Goal: Information Seeking & Learning: Learn about a topic

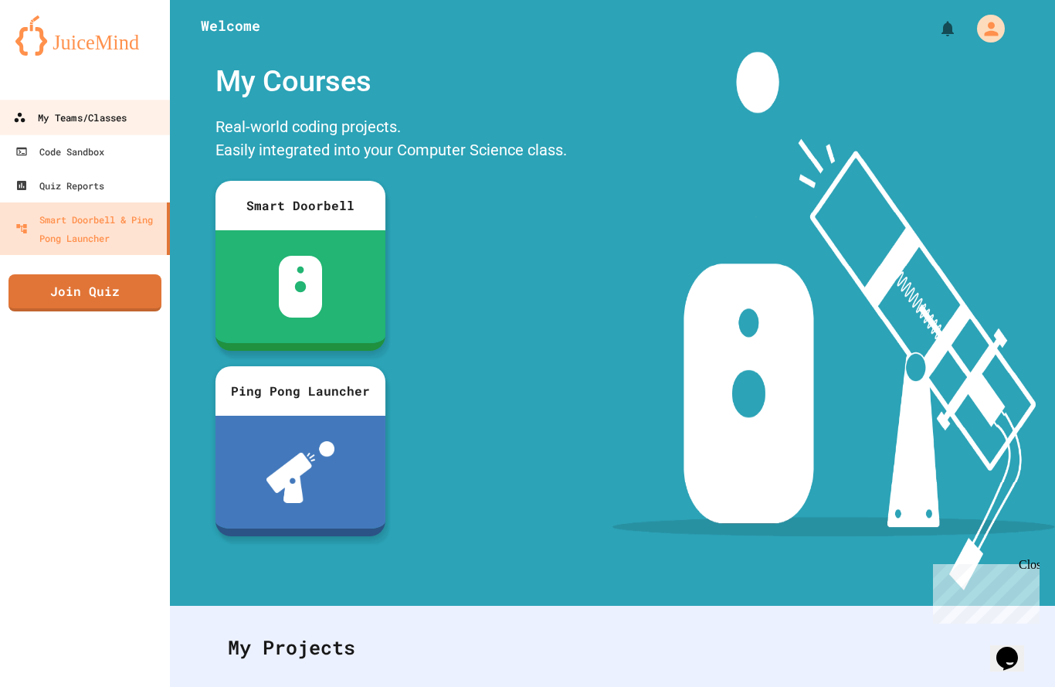
click at [100, 124] on div "My Teams/Classes" at bounding box center [70, 117] width 114 height 19
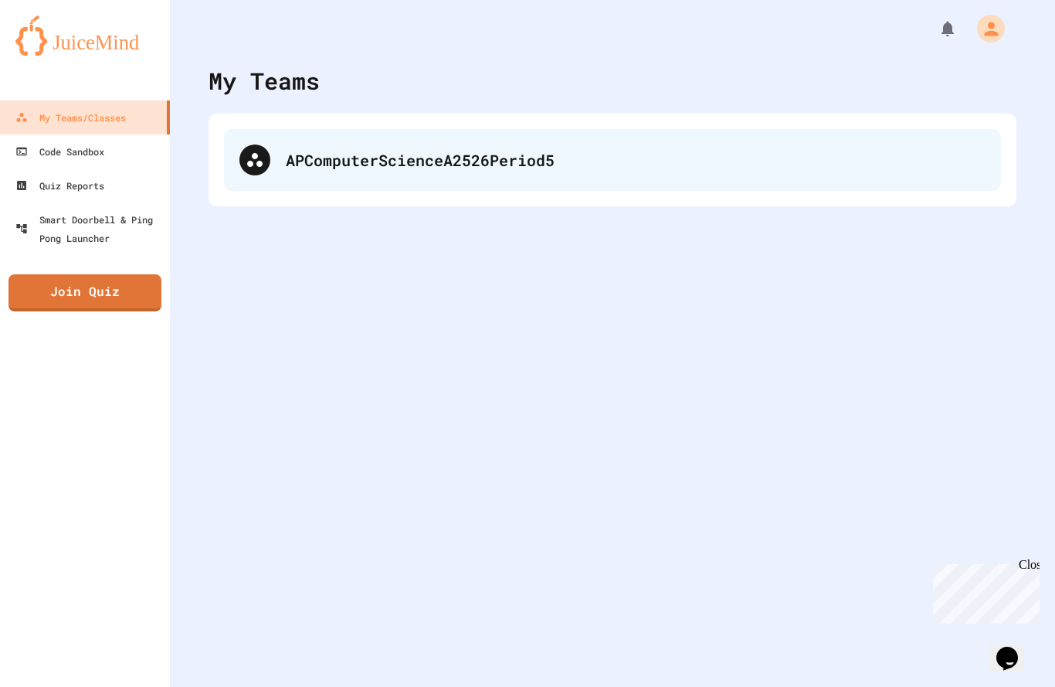
click at [316, 160] on div "APComputerScienceA2526Period5" at bounding box center [636, 159] width 700 height 23
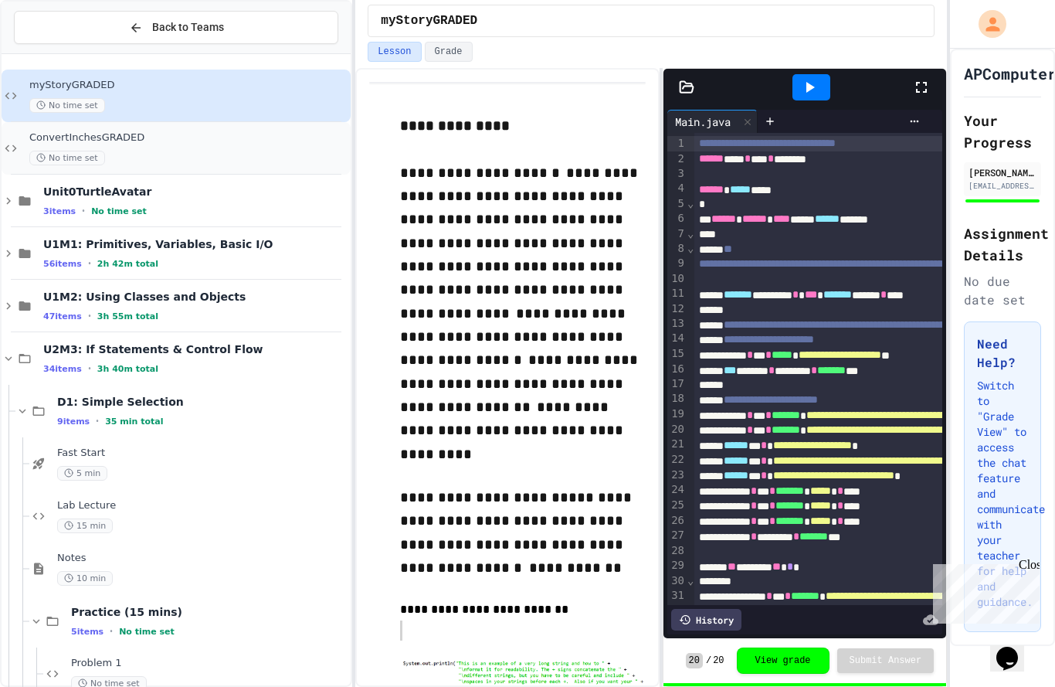
click at [161, 149] on div "ConvertInchesGRADED No time set" at bounding box center [188, 148] width 318 height 34
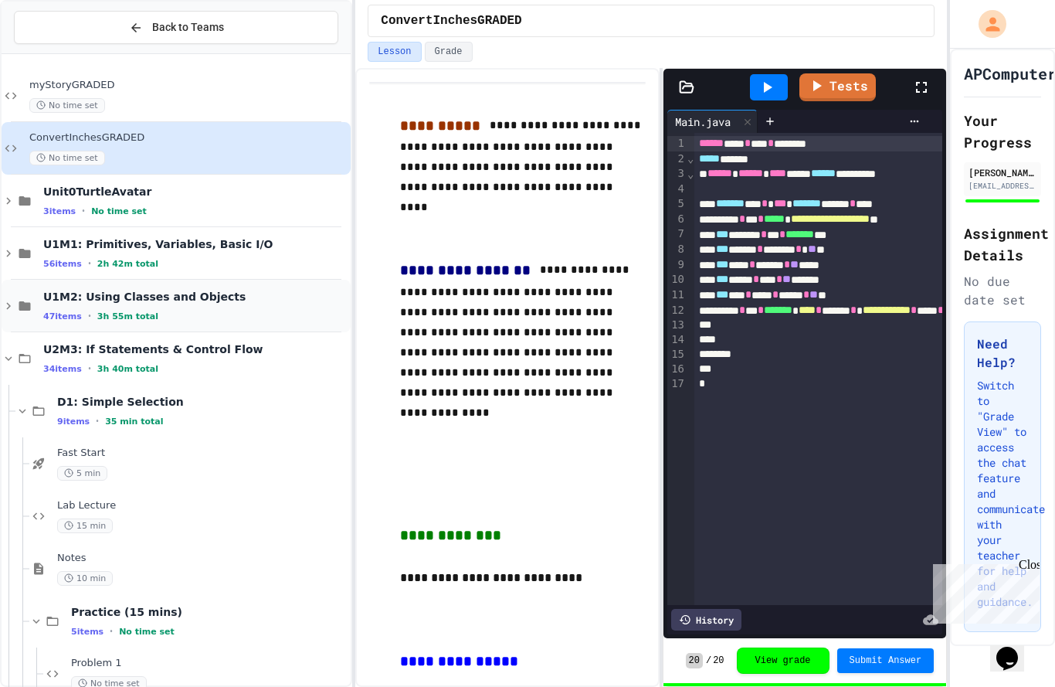
click at [176, 310] on div "47 items • 3h 55m total" at bounding box center [195, 316] width 304 height 12
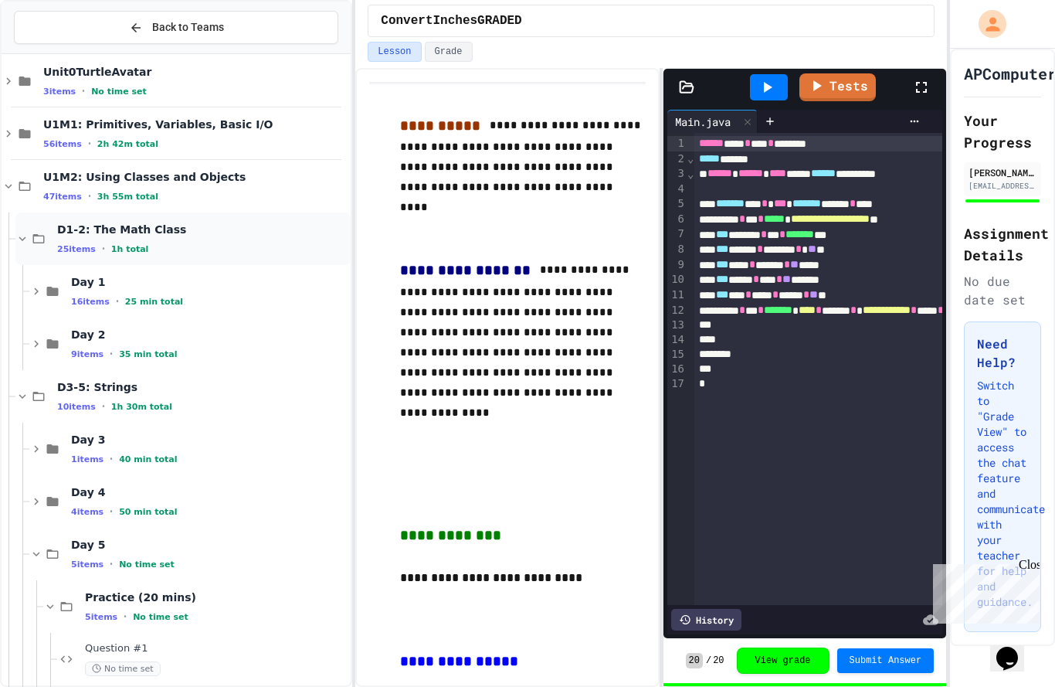
scroll to position [119, 0]
click at [178, 191] on div "47 items • 3h 55m total" at bounding box center [195, 197] width 304 height 12
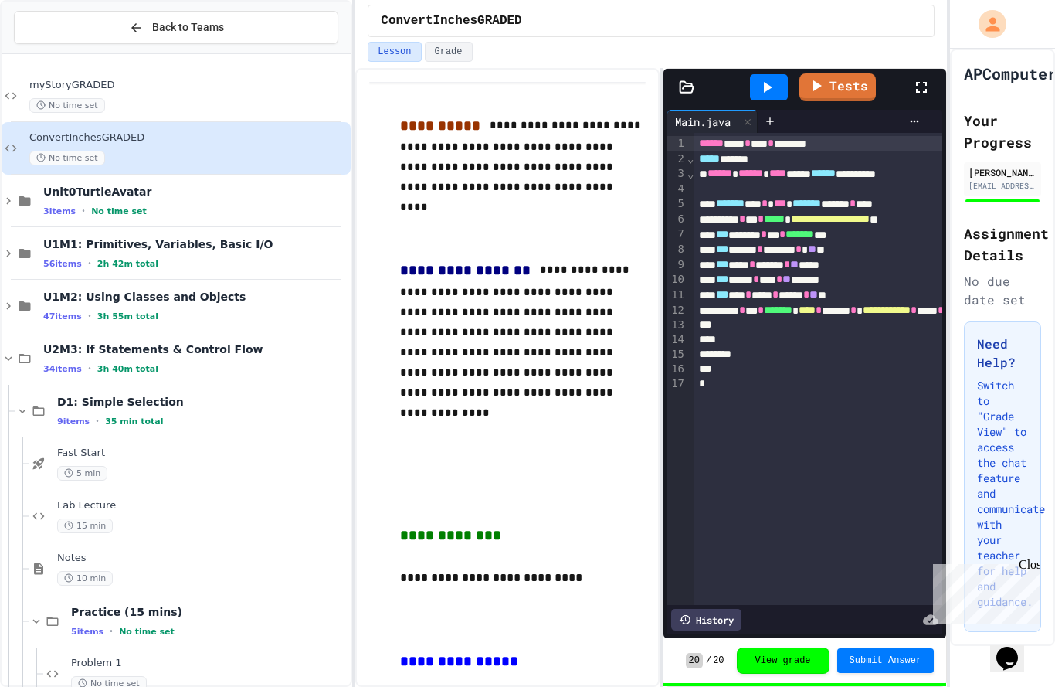
scroll to position [0, 0]
click at [112, 299] on div "myStoryGRADED No time set ConvertInchesGRADED No time set Unit0TurtleAvatar 3 i…" at bounding box center [176, 399] width 349 height 678
click at [12, 332] on div "U2M3: If Statements & Control Flow 34 items • 3h 40m total" at bounding box center [176, 358] width 349 height 53
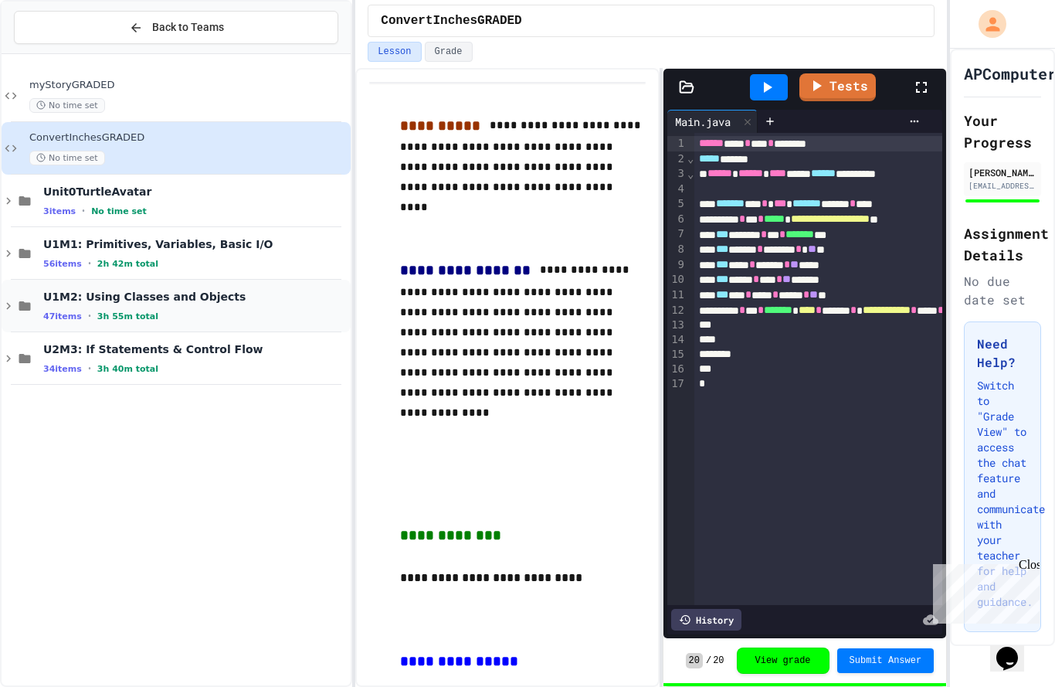
click at [29, 299] on icon at bounding box center [24, 306] width 19 height 14
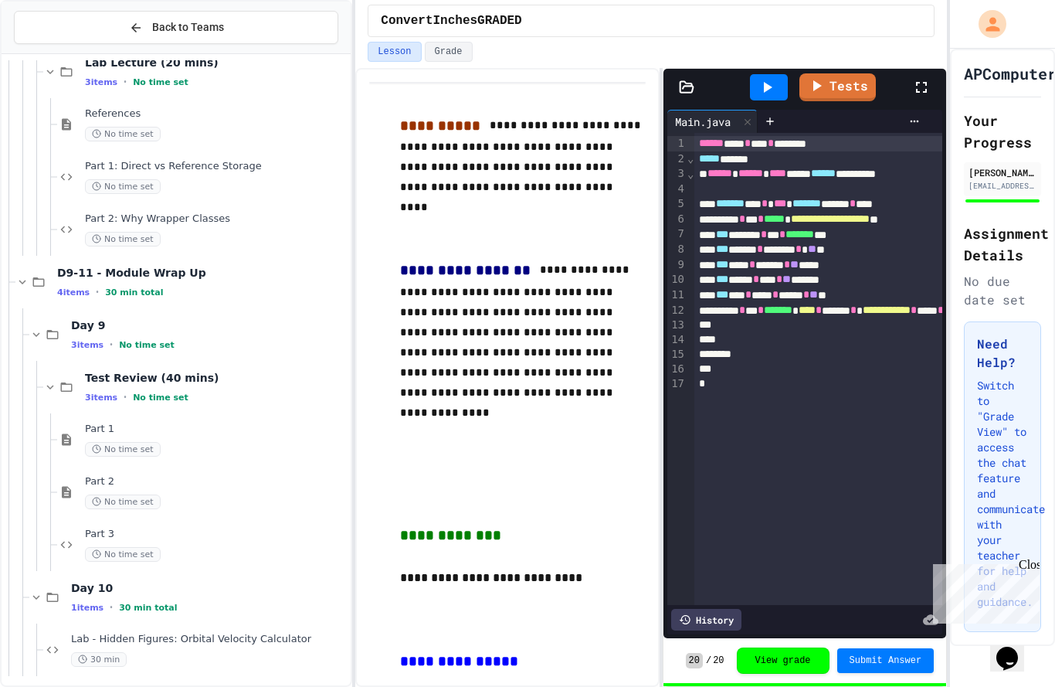
scroll to position [1390, 0]
click at [159, 633] on span "Lab - Hidden Figures: Orbital Velocity Calculator" at bounding box center [209, 639] width 277 height 13
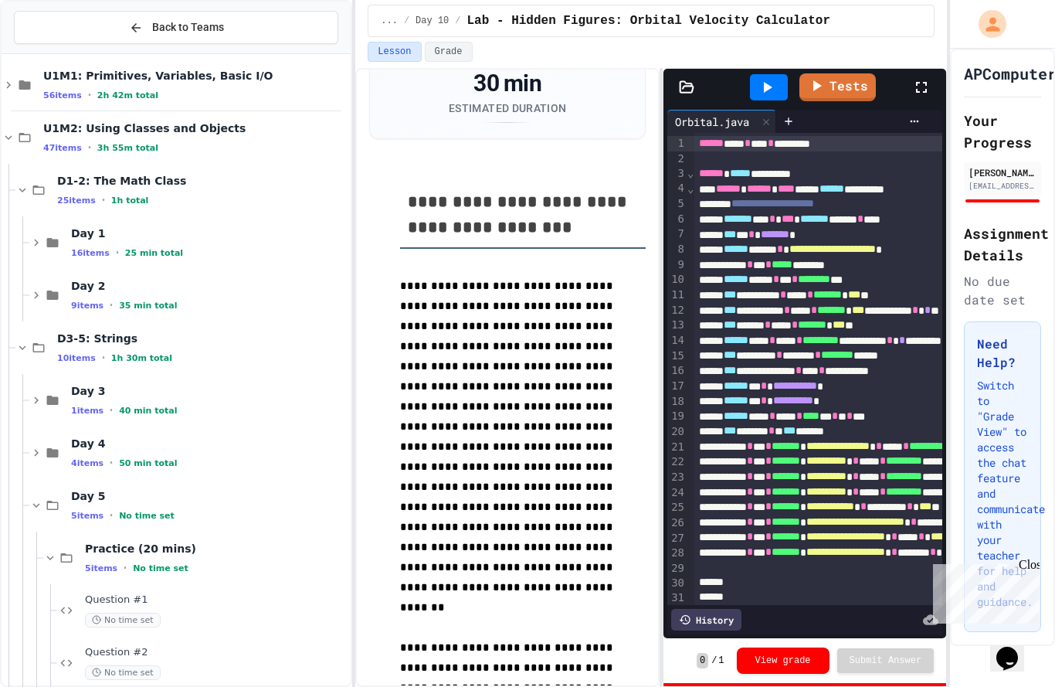
scroll to position [144, 0]
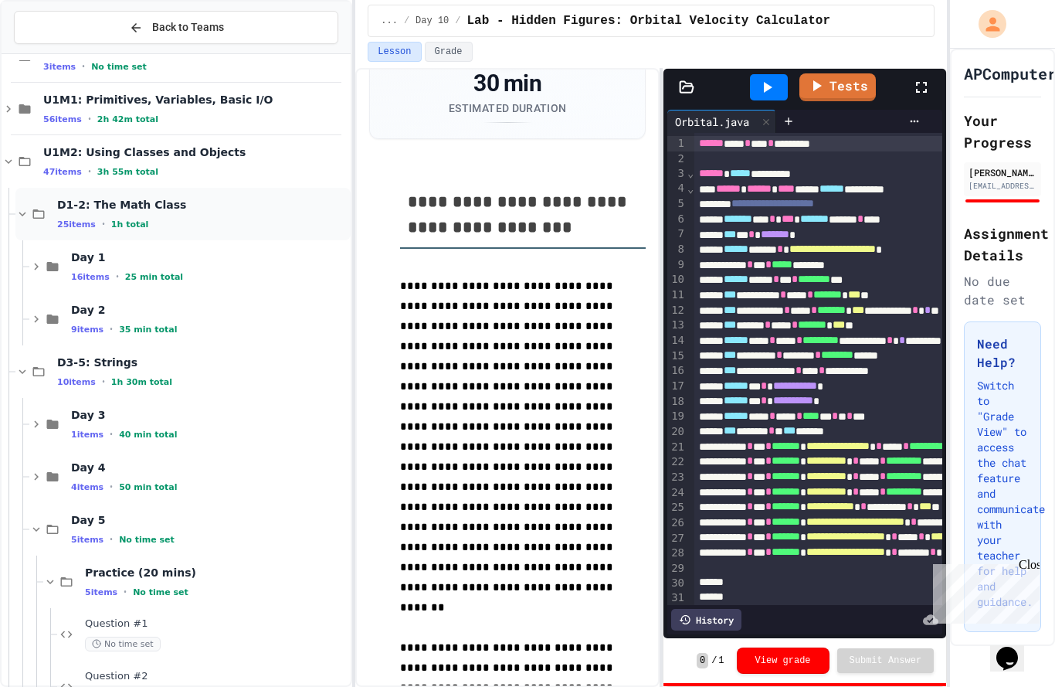
click at [114, 198] on div "D1-2: The Math Class 25 items • 1h total" at bounding box center [202, 214] width 291 height 32
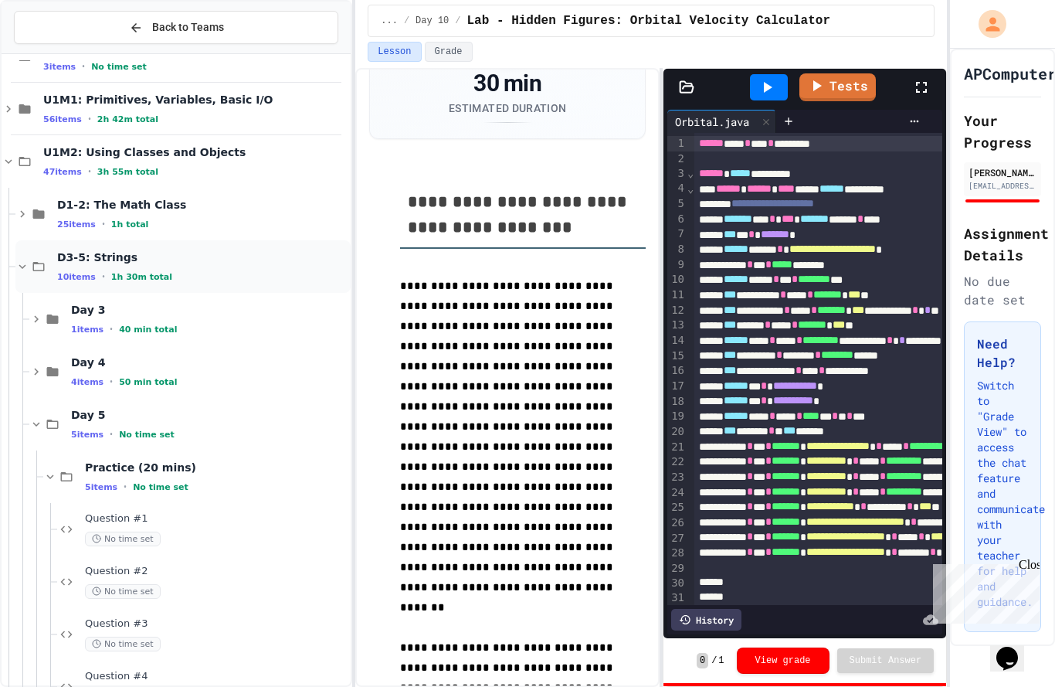
click at [114, 250] on div "D3-5: Strings 10 items • 1h 30m total" at bounding box center [202, 266] width 291 height 32
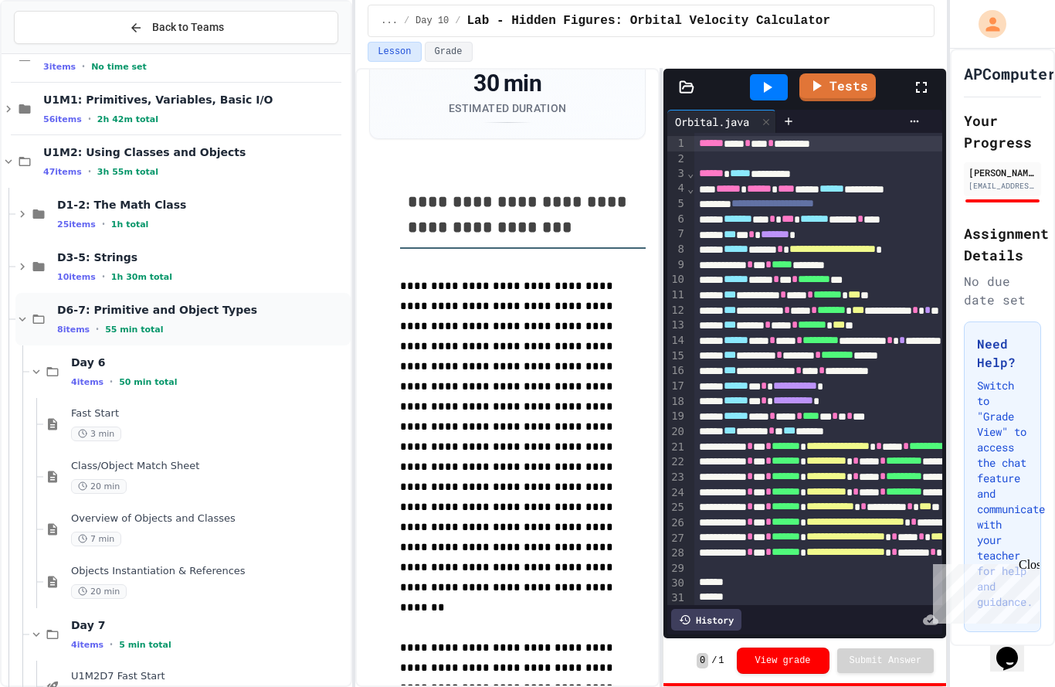
click at [118, 303] on span "D6-7: Primitive and Object Types" at bounding box center [202, 310] width 291 height 14
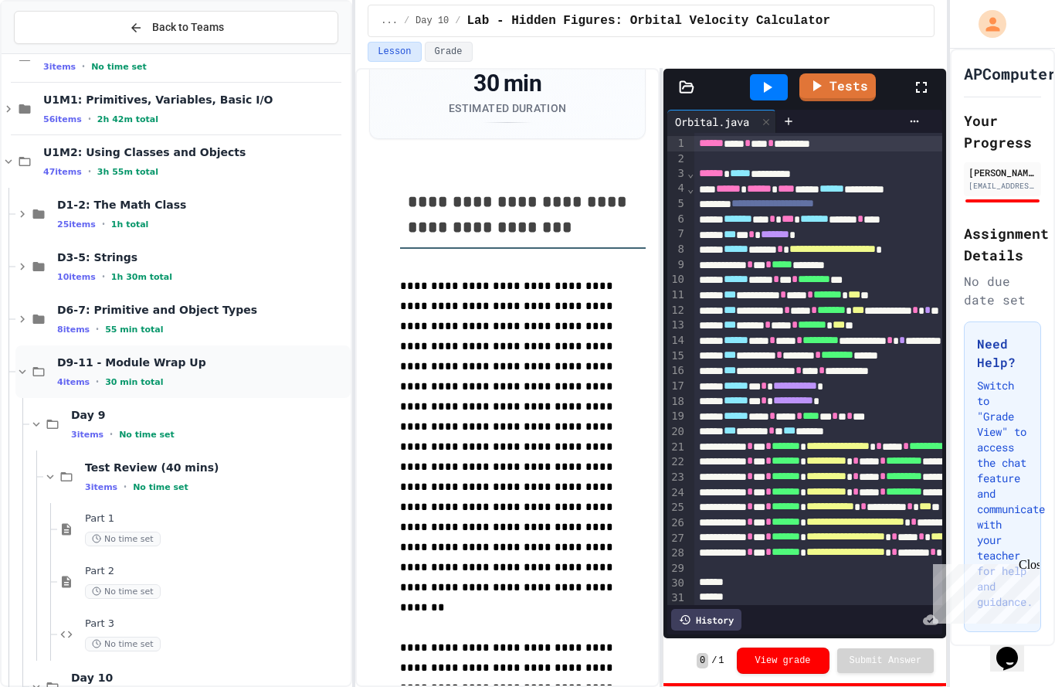
click at [122, 355] on span "D9-11 - Module Wrap Up" at bounding box center [202, 362] width 291 height 14
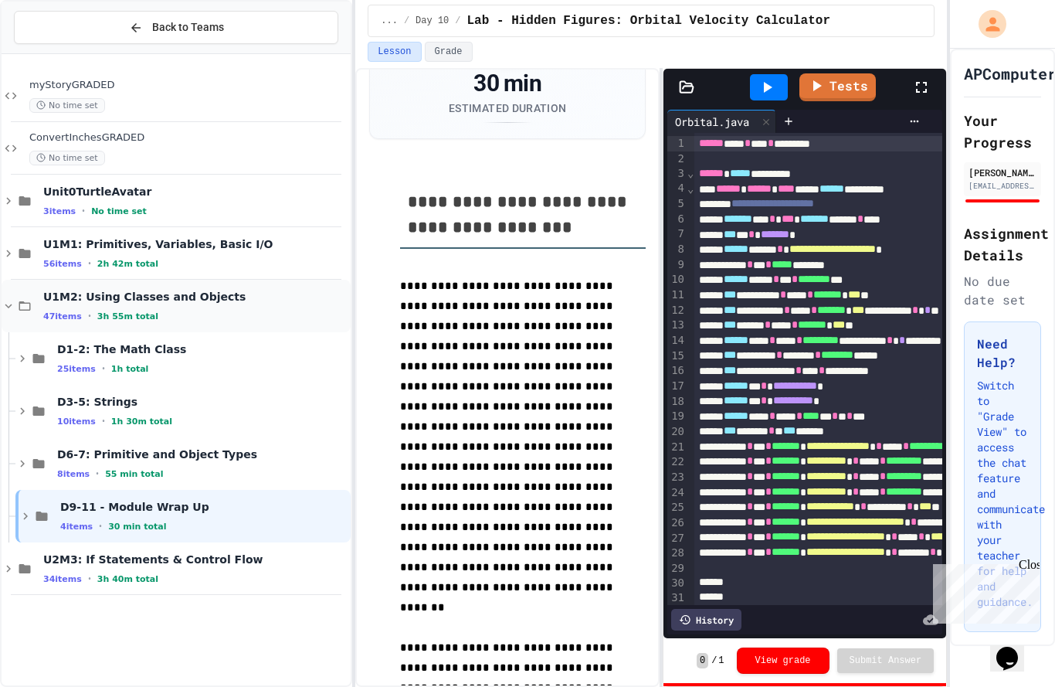
click at [108, 290] on span "U1M2: Using Classes and Objects" at bounding box center [195, 297] width 304 height 14
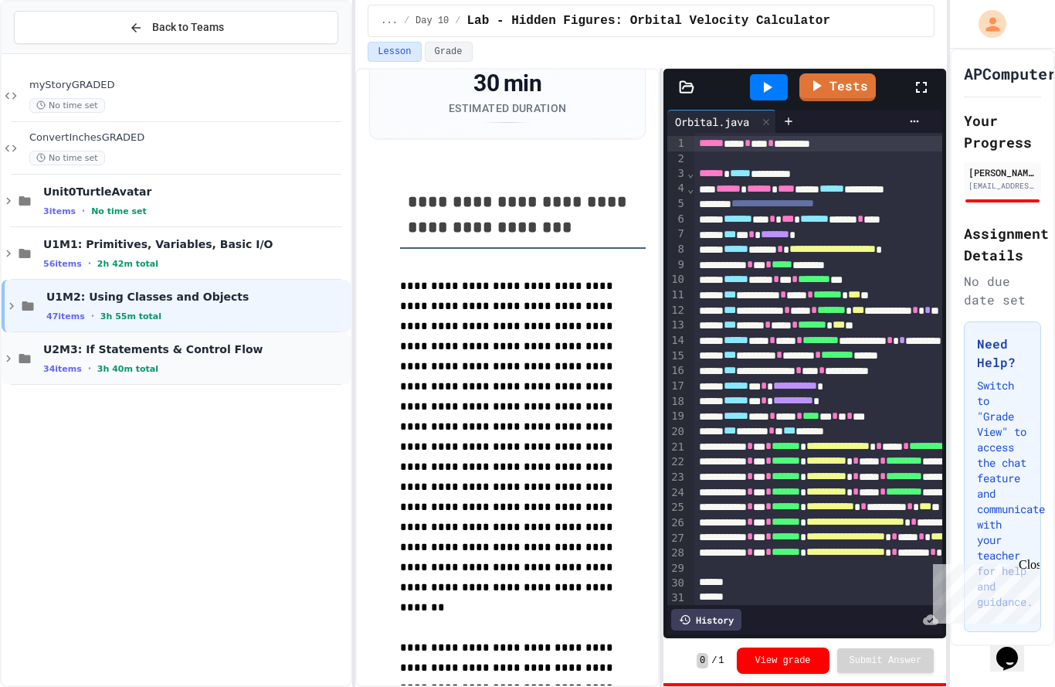
click at [127, 342] on span "U2M3: If Statements & Control Flow" at bounding box center [195, 349] width 304 height 14
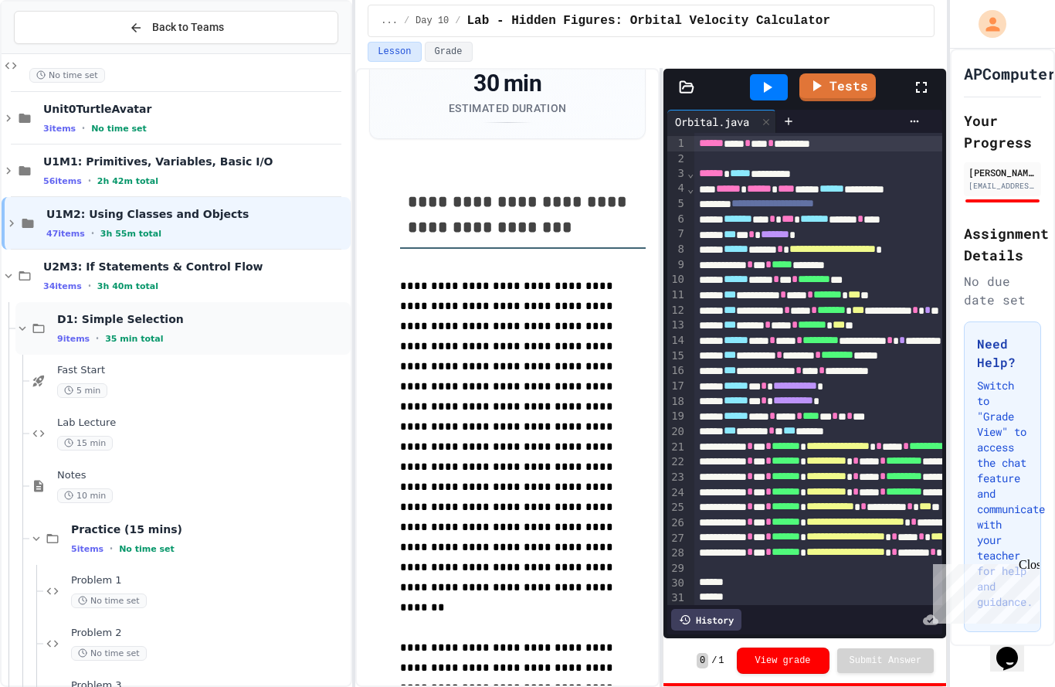
scroll to position [90, 0]
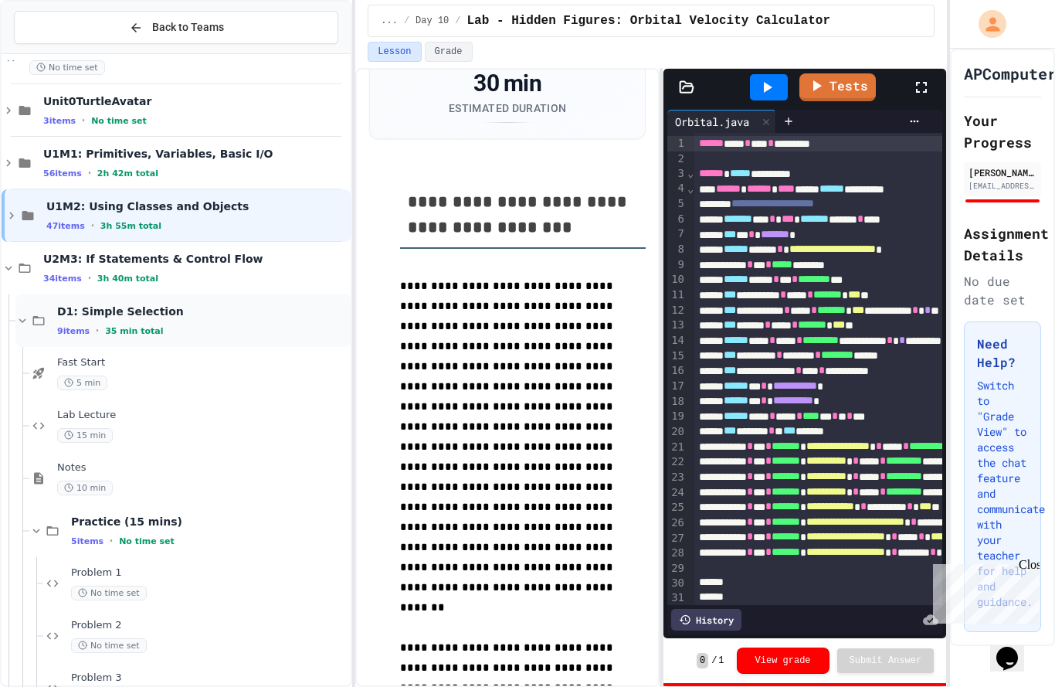
click at [121, 326] on span "35 min total" at bounding box center [134, 331] width 58 height 10
click at [126, 357] on span "D2: Multiple Selection (else)" at bounding box center [202, 364] width 291 height 14
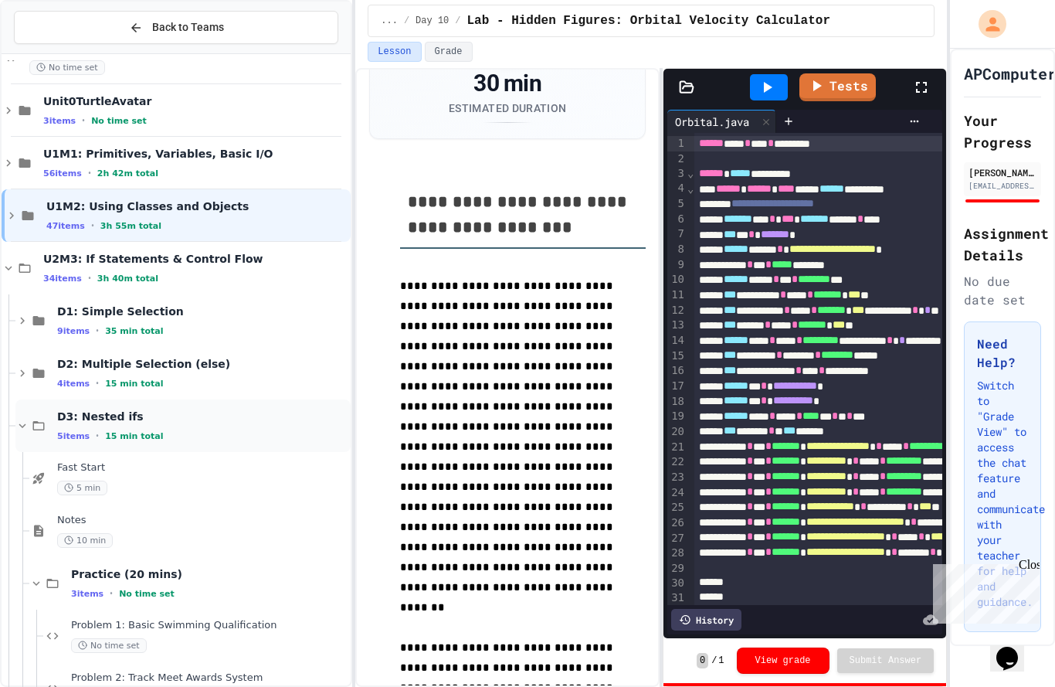
click at [115, 409] on span "D3: Nested ifs" at bounding box center [202, 416] width 291 height 14
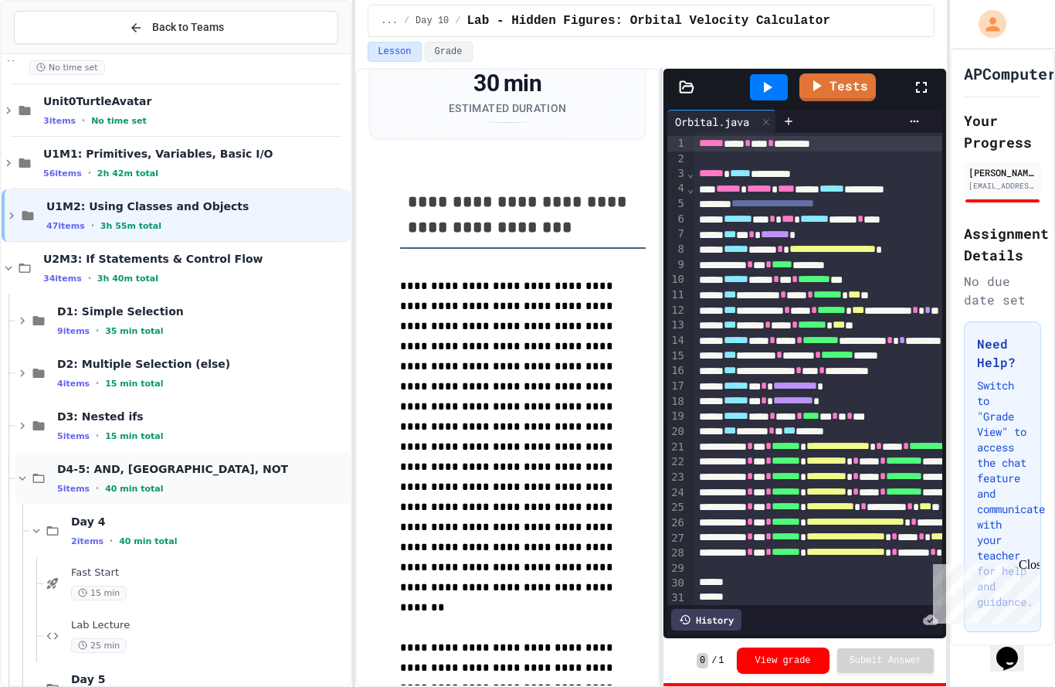
click at [114, 462] on div "D4-5: AND, [GEOGRAPHIC_DATA], NOT 5 items • 40 min total" at bounding box center [202, 478] width 291 height 32
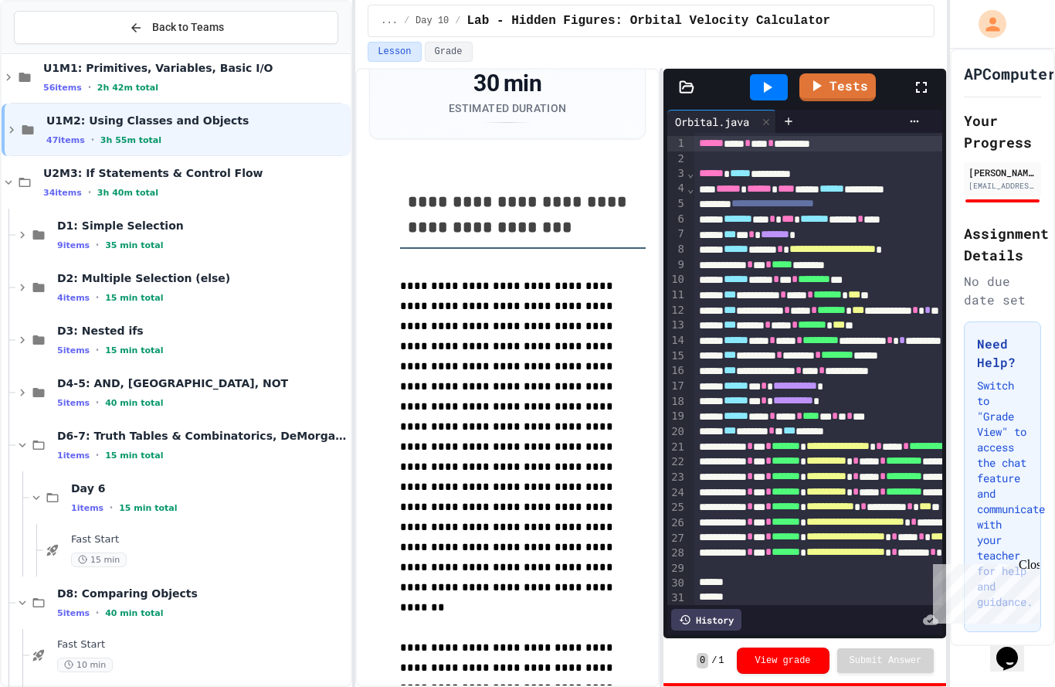
scroll to position [195, 0]
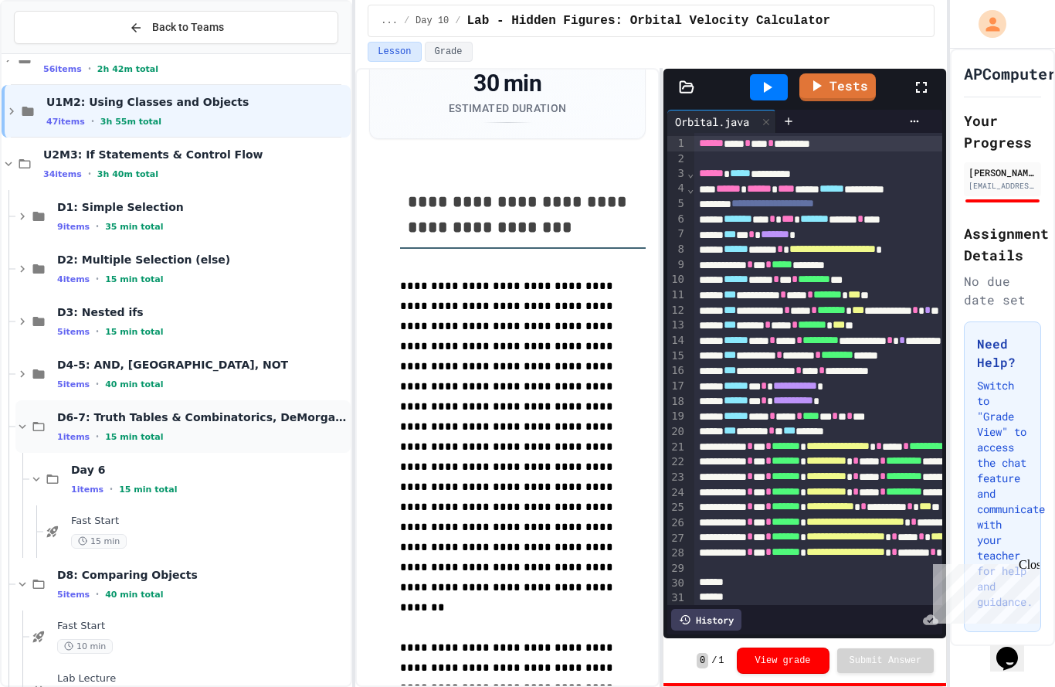
click at [101, 410] on div "D6-7: Truth Tables & Combinatorics, DeMorgan's Law 1 items • 15 min total" at bounding box center [202, 426] width 291 height 32
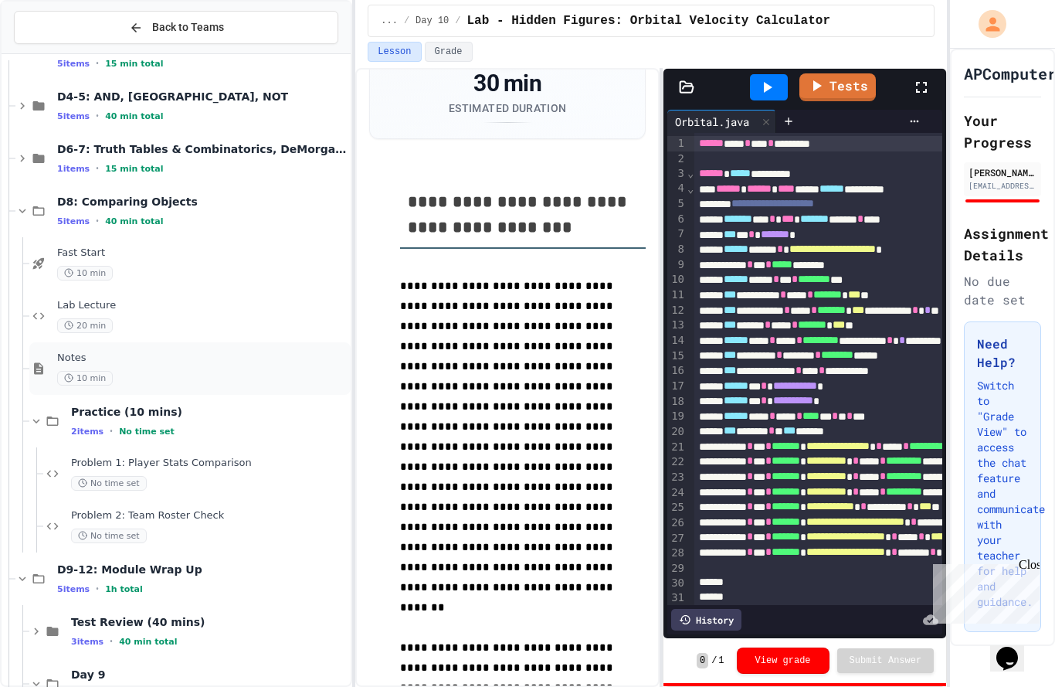
scroll to position [472, 0]
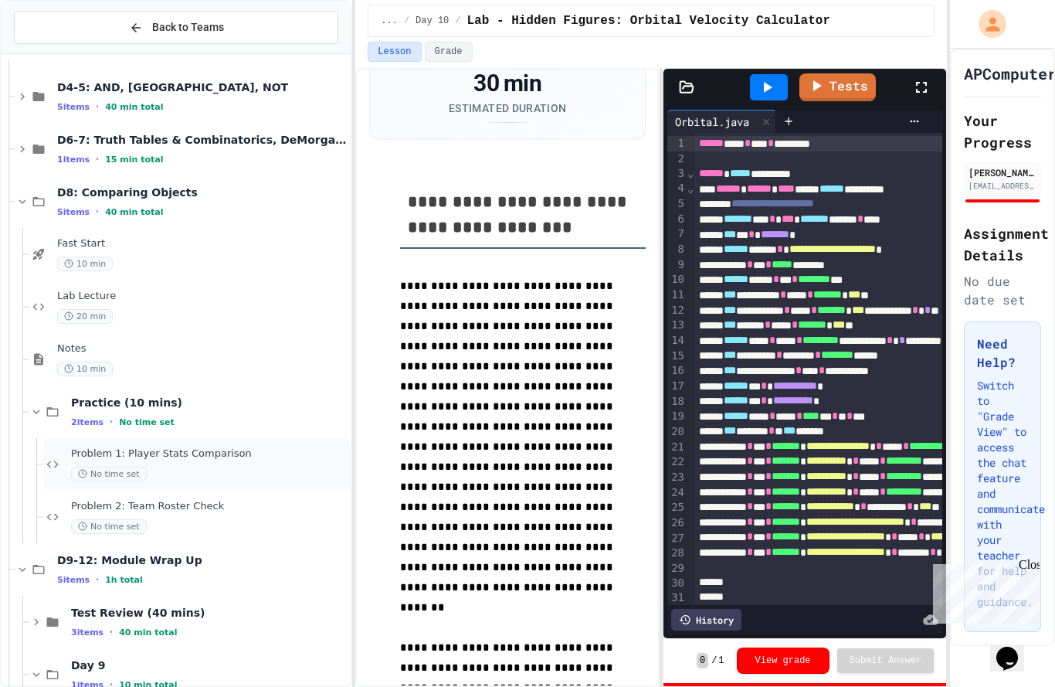
click at [141, 447] on div "Problem 1: Player Stats Comparison No time set" at bounding box center [209, 464] width 277 height 34
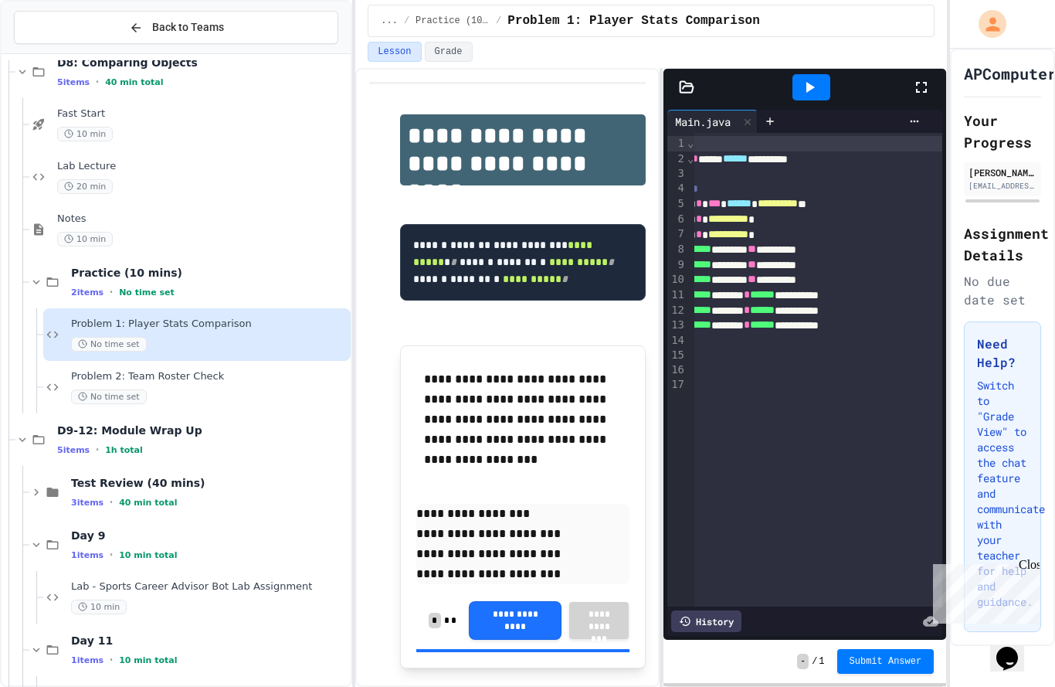
scroll to position [0, 97]
click at [797, 74] on div at bounding box center [812, 87] width 38 height 26
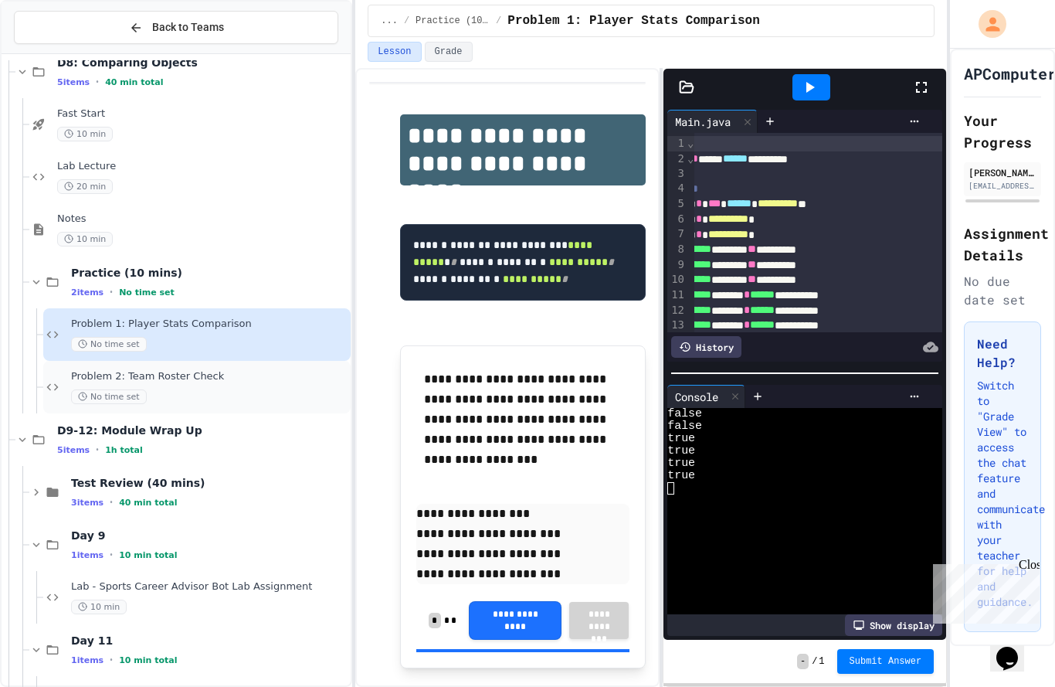
click at [222, 370] on div "Problem 2: Team Roster Check No time set" at bounding box center [209, 387] width 277 height 34
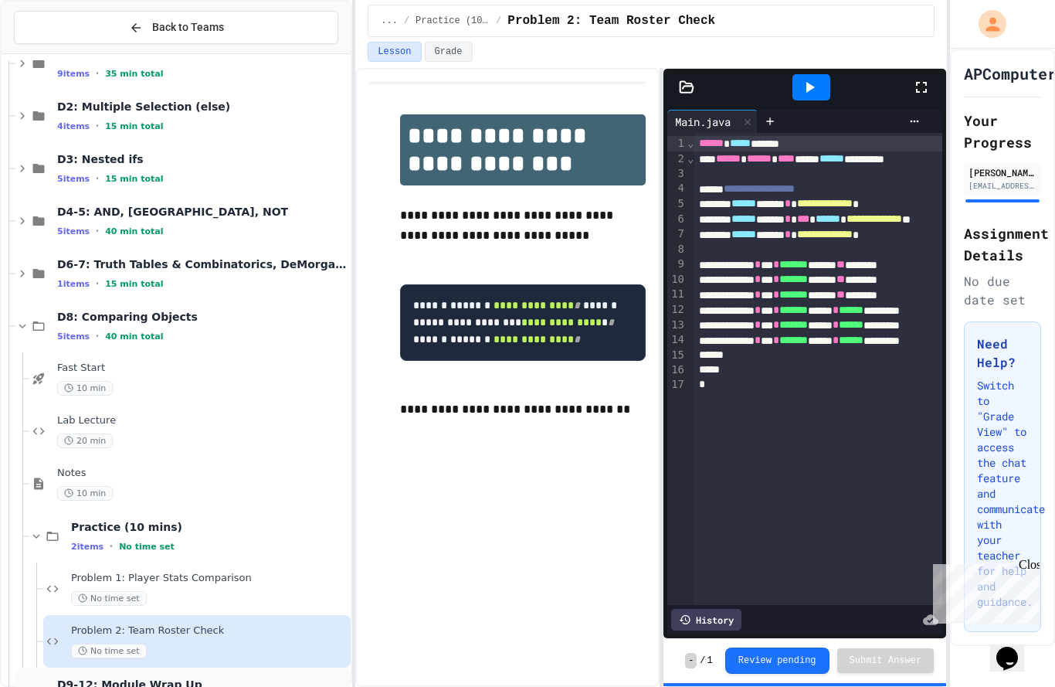
scroll to position [331, 0]
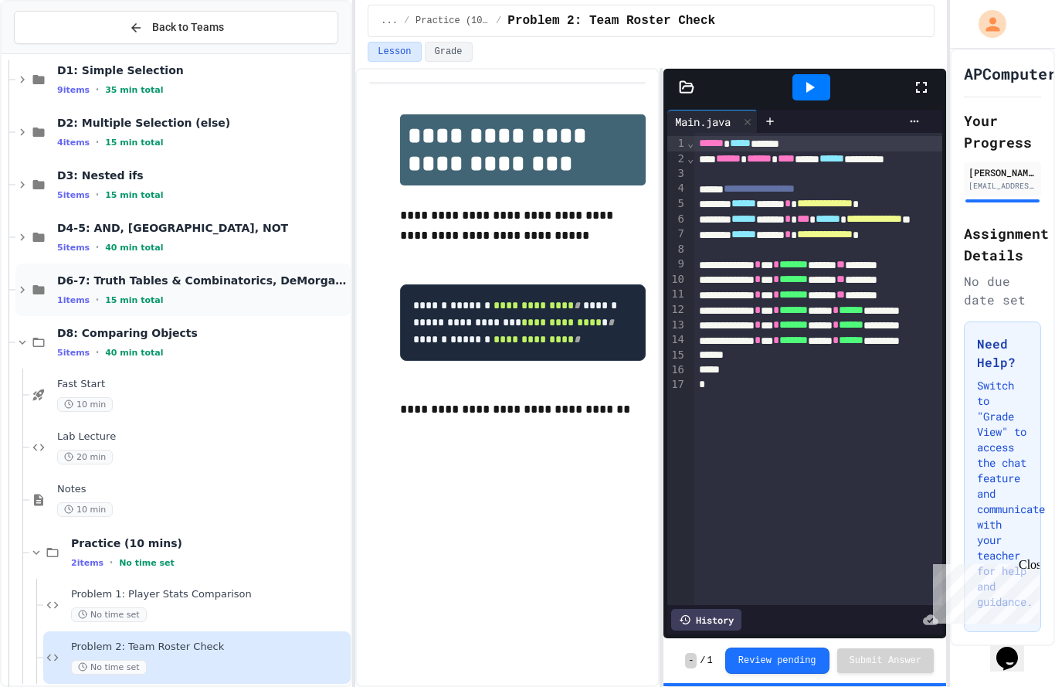
click at [111, 295] on span "15 min total" at bounding box center [134, 300] width 58 height 10
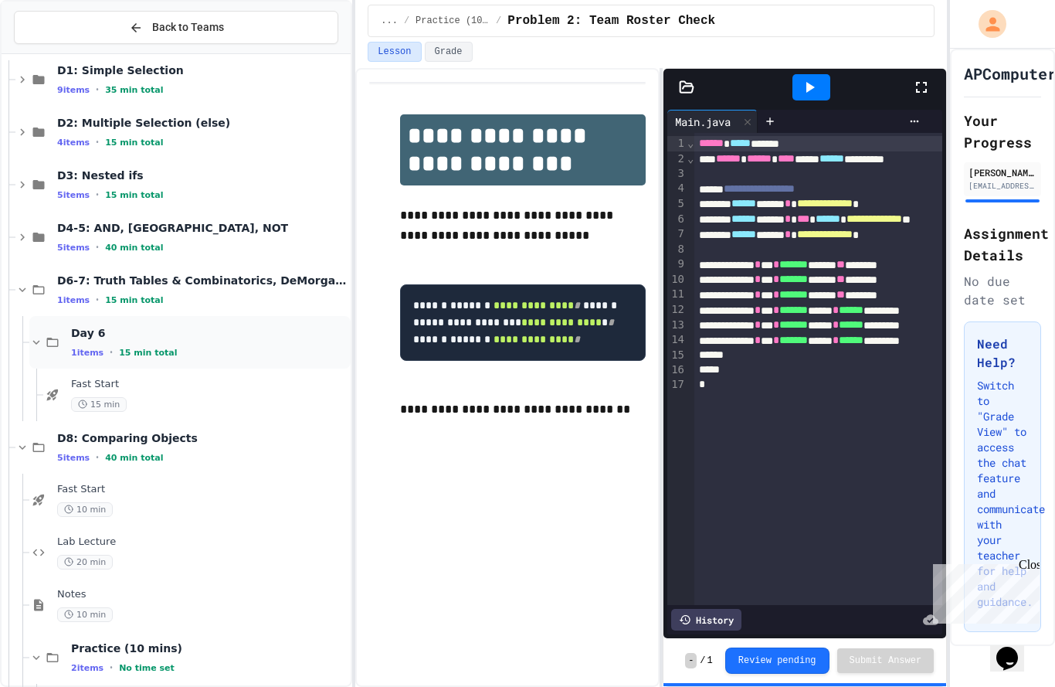
click at [129, 326] on div "Day 6 1 items • 15 min total" at bounding box center [209, 342] width 277 height 32
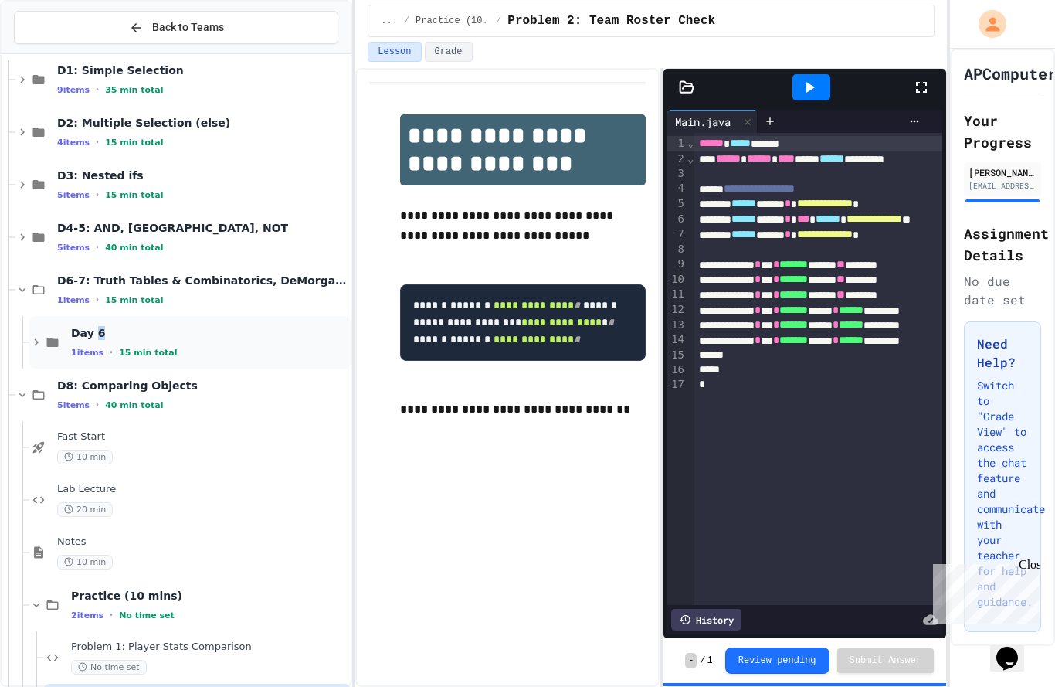
click at [129, 326] on div "Day 6 1 items • 15 min total" at bounding box center [209, 342] width 277 height 32
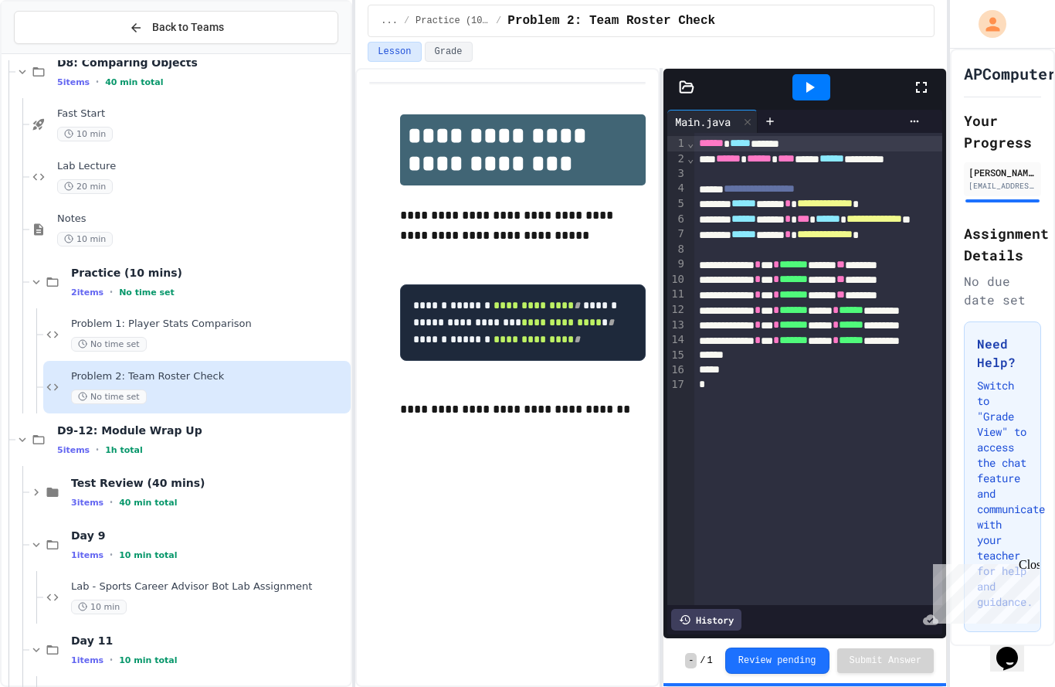
scroll to position [707, 0]
click at [158, 655] on span "10 min total" at bounding box center [148, 660] width 58 height 10
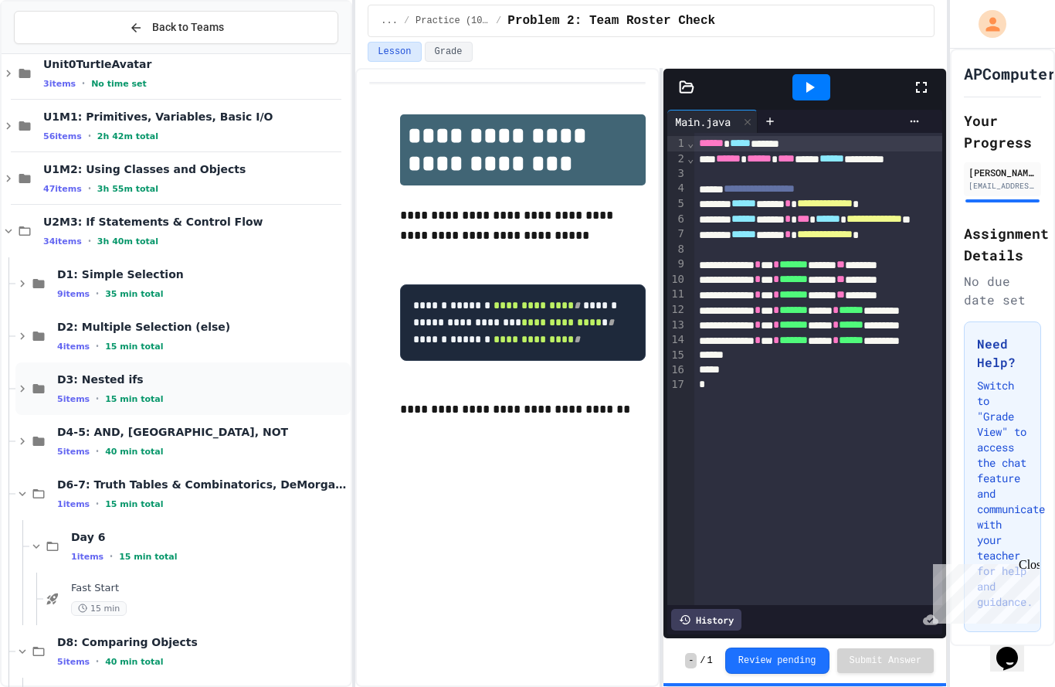
scroll to position [118, 0]
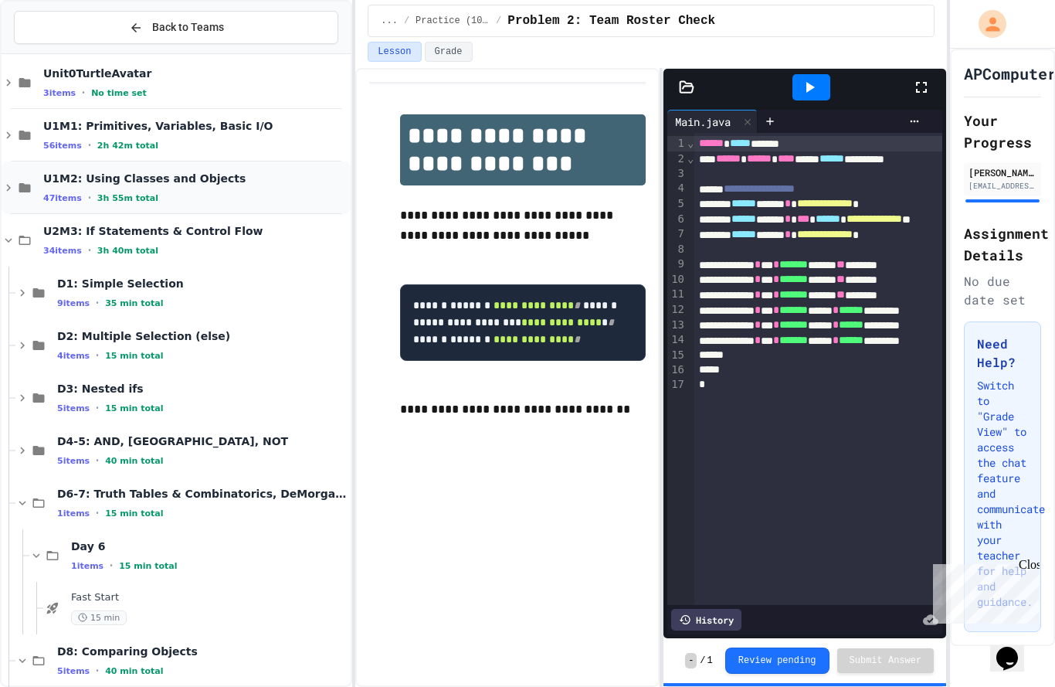
click at [153, 192] on div "47 items • 3h 55m total" at bounding box center [195, 198] width 304 height 12
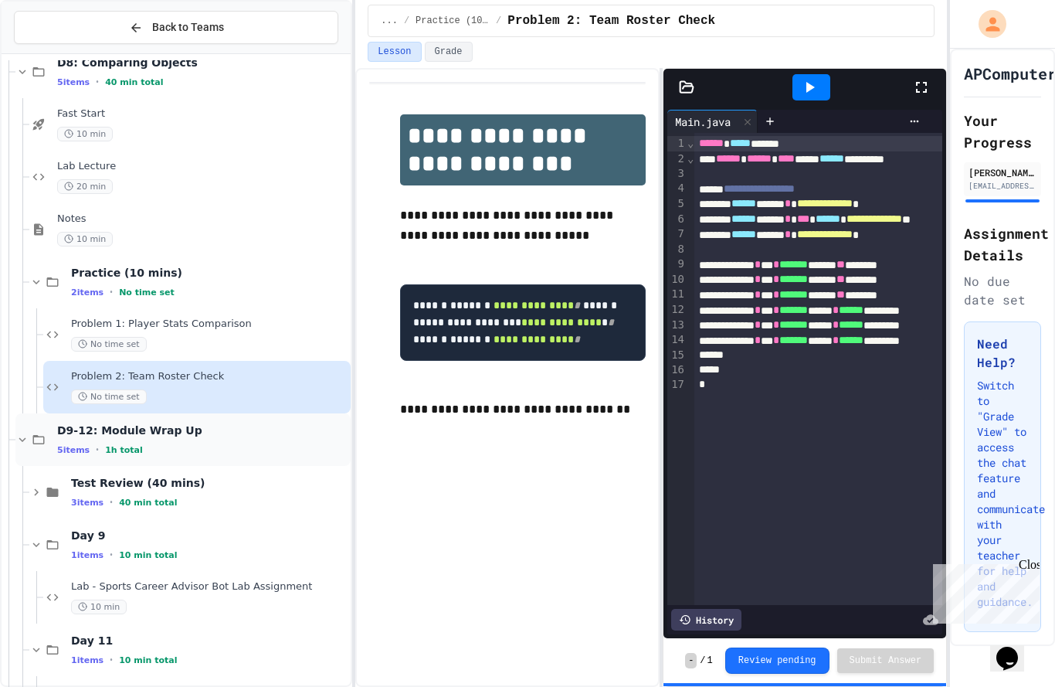
click at [161, 423] on div "D9-12: Module Wrap Up 5 items • 1h total" at bounding box center [202, 439] width 291 height 32
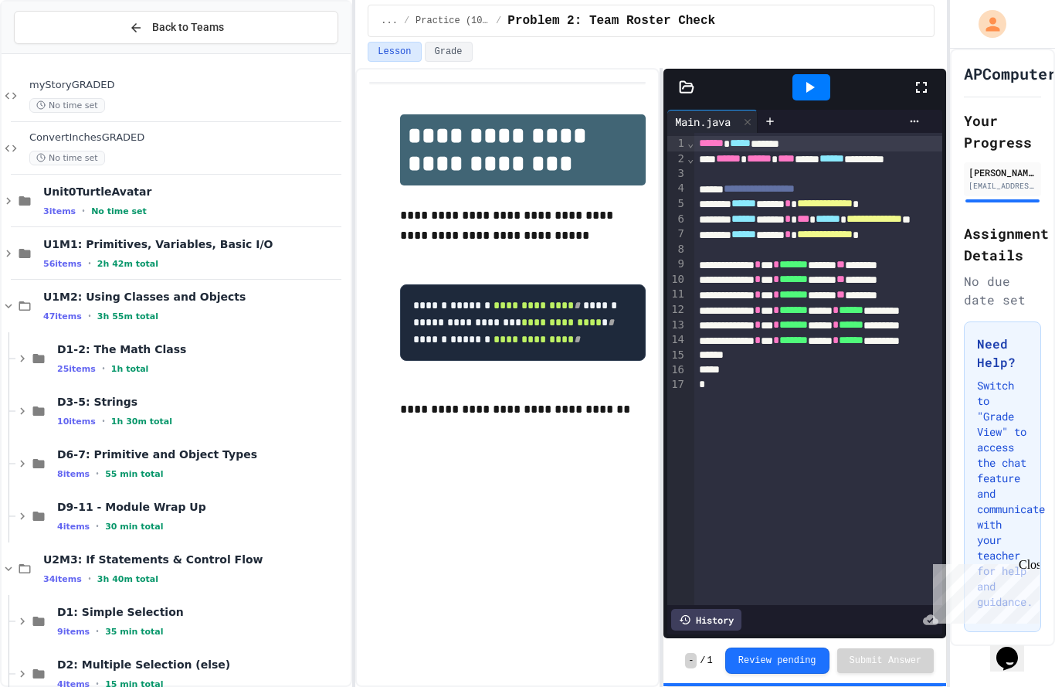
scroll to position [0, 0]
click at [134, 280] on div "U1M2: Using Classes and Objects 47 items • 3h 55m total" at bounding box center [176, 306] width 349 height 53
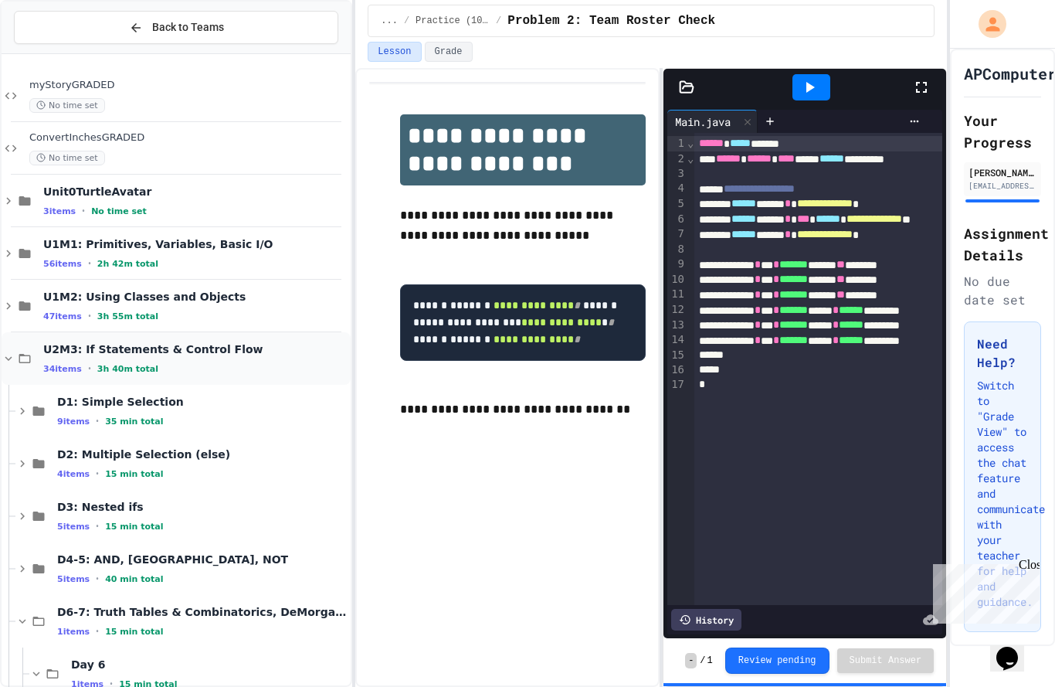
click at [127, 342] on div "U2M3: If Statements & Control Flow 34 items • 3h 40m total" at bounding box center [195, 358] width 304 height 32
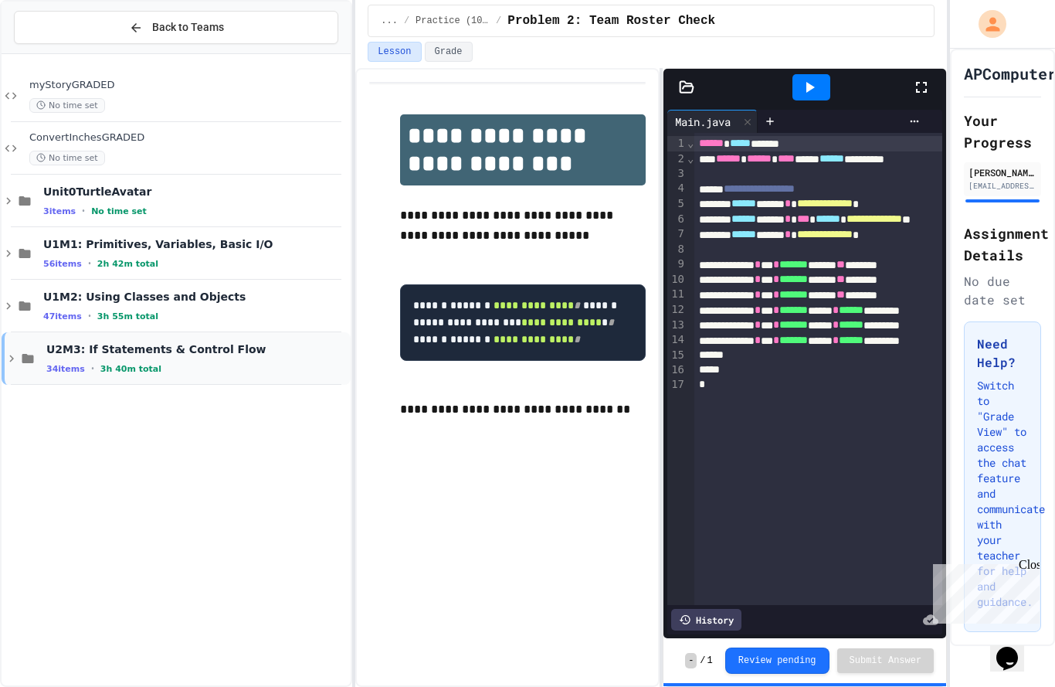
click at [138, 342] on div "U2M3: If Statements & Control Flow 34 items • 3h 40m total" at bounding box center [196, 358] width 301 height 32
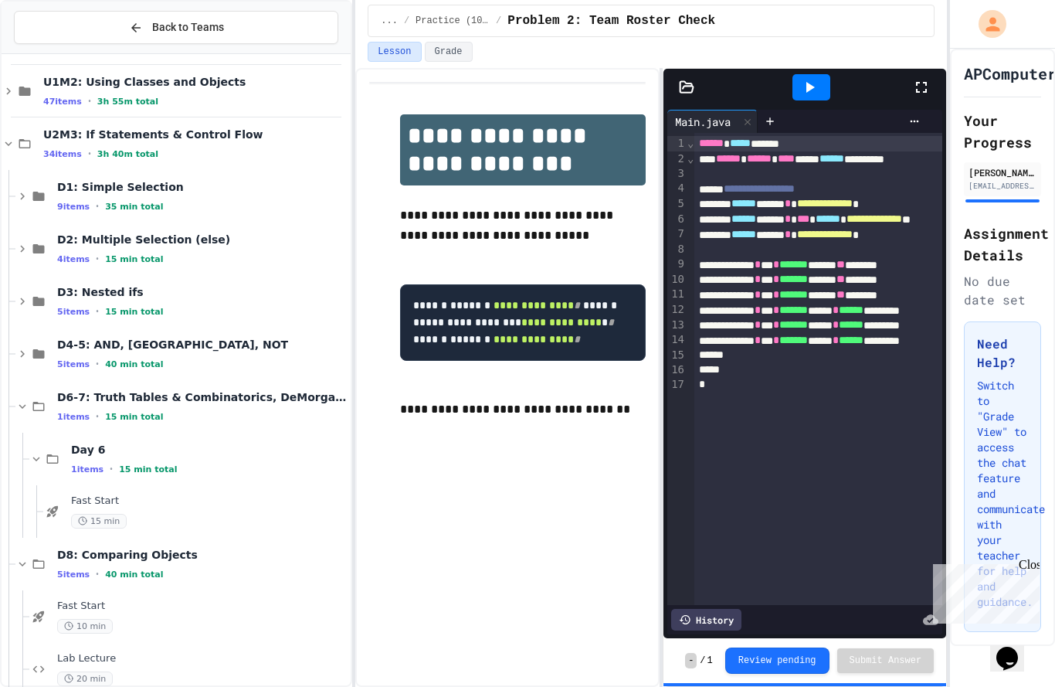
scroll to position [203, 0]
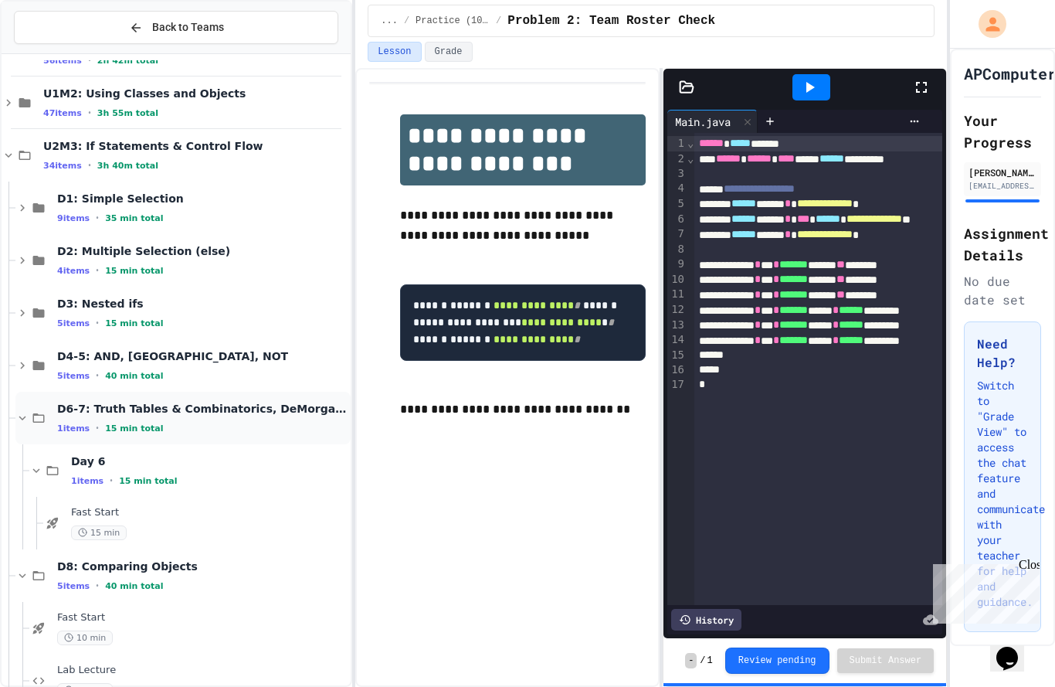
click at [103, 402] on div "D6-7: Truth Tables & Combinatorics, DeMorgan's Law 1 items • 15 min total" at bounding box center [202, 418] width 291 height 32
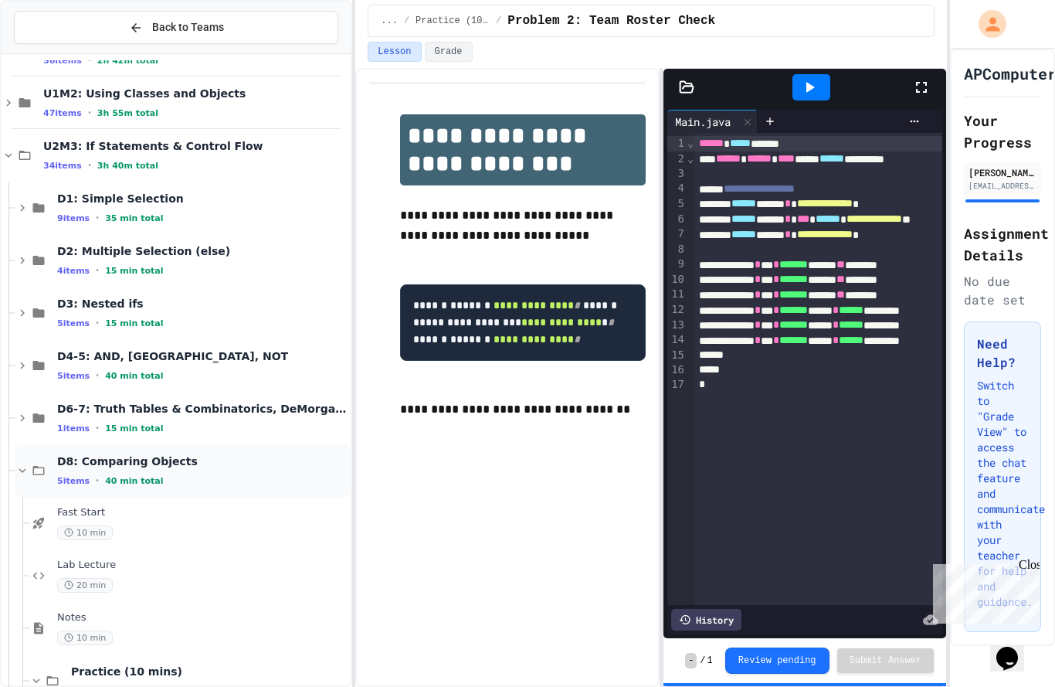
click at [43, 466] on icon at bounding box center [39, 470] width 12 height 9
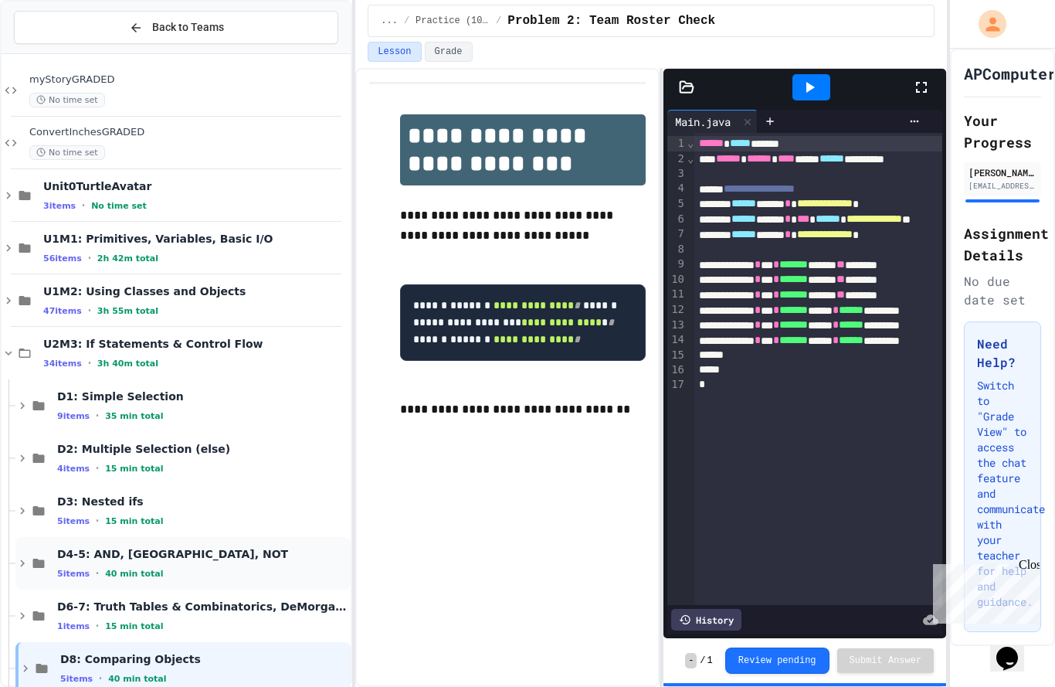
scroll to position [20, 0]
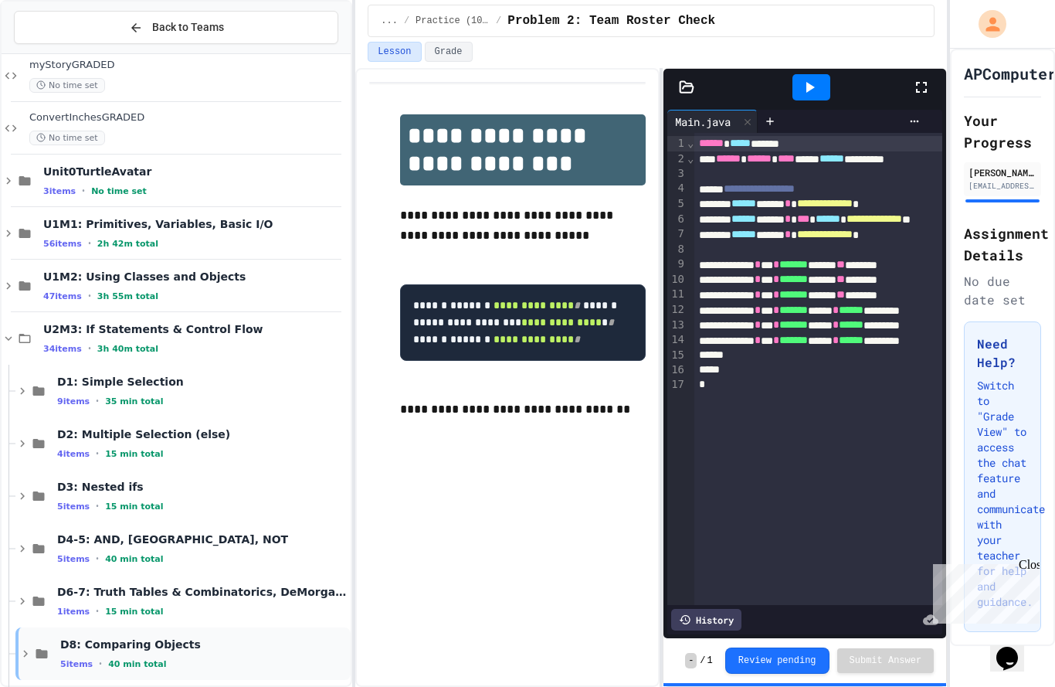
click at [162, 637] on span "D8: Comparing Objects" at bounding box center [203, 644] width 287 height 14
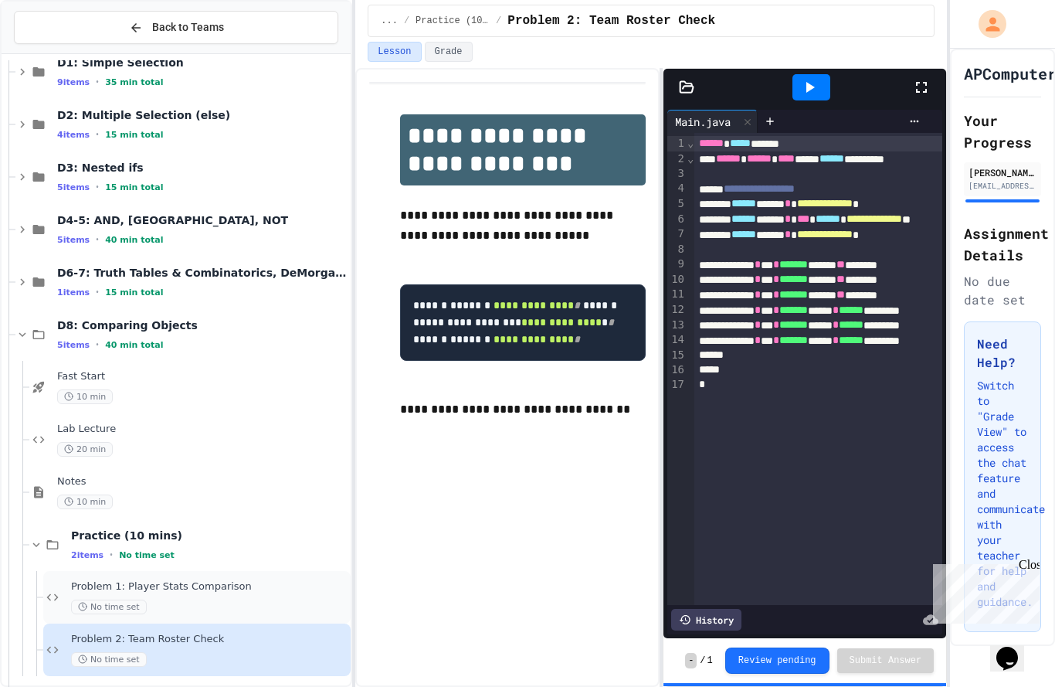
click at [166, 580] on div "Problem 1: Player Stats Comparison No time set" at bounding box center [209, 597] width 277 height 34
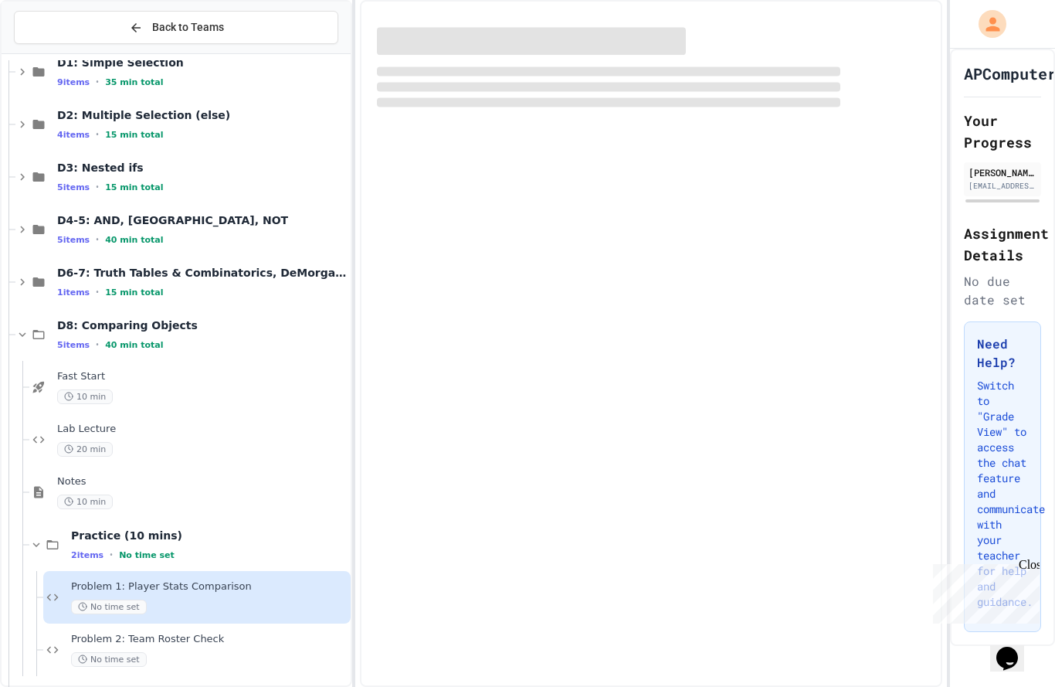
scroll to position [321, 0]
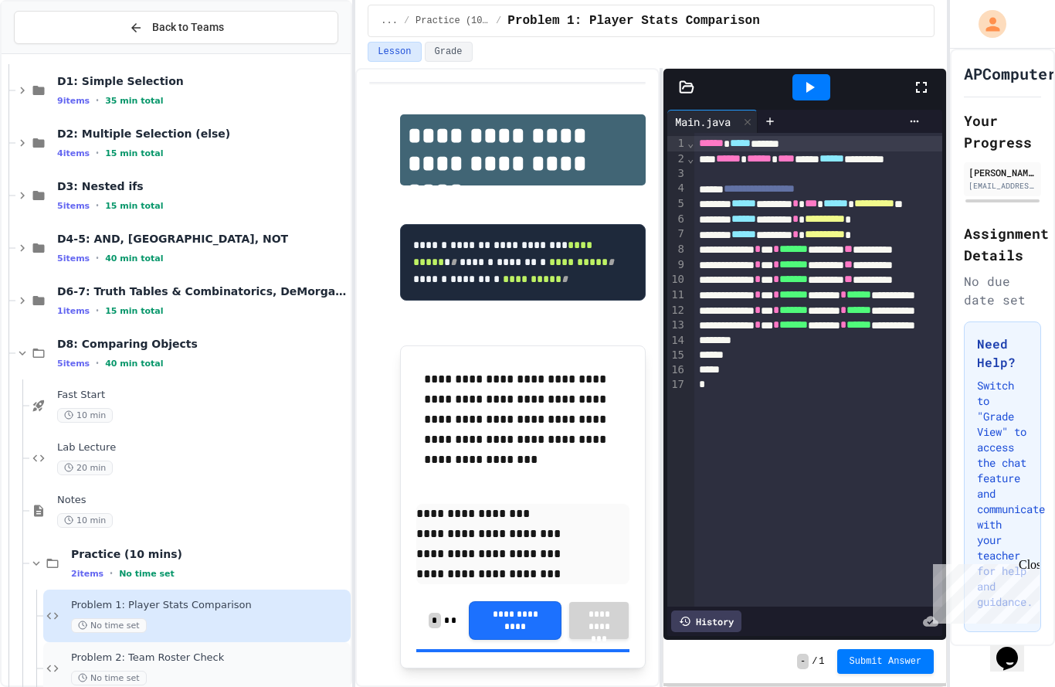
click at [178, 642] on div "Problem 2: Team Roster Check No time set" at bounding box center [196, 668] width 307 height 53
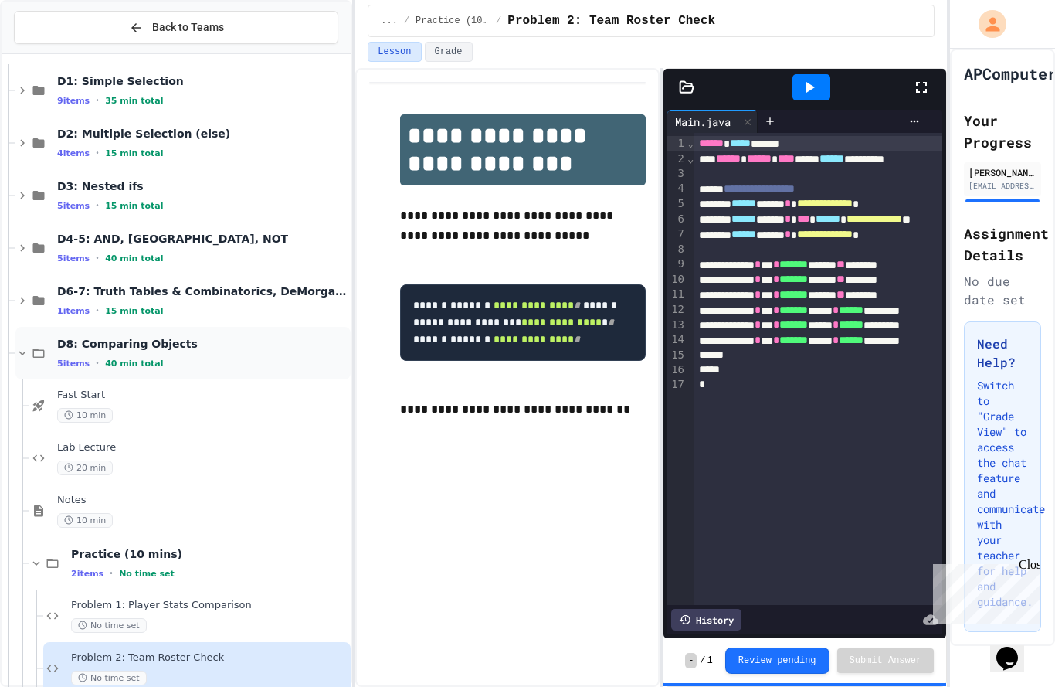
click at [169, 327] on div "D8: Comparing Objects 5 items • 40 min total" at bounding box center [182, 353] width 335 height 53
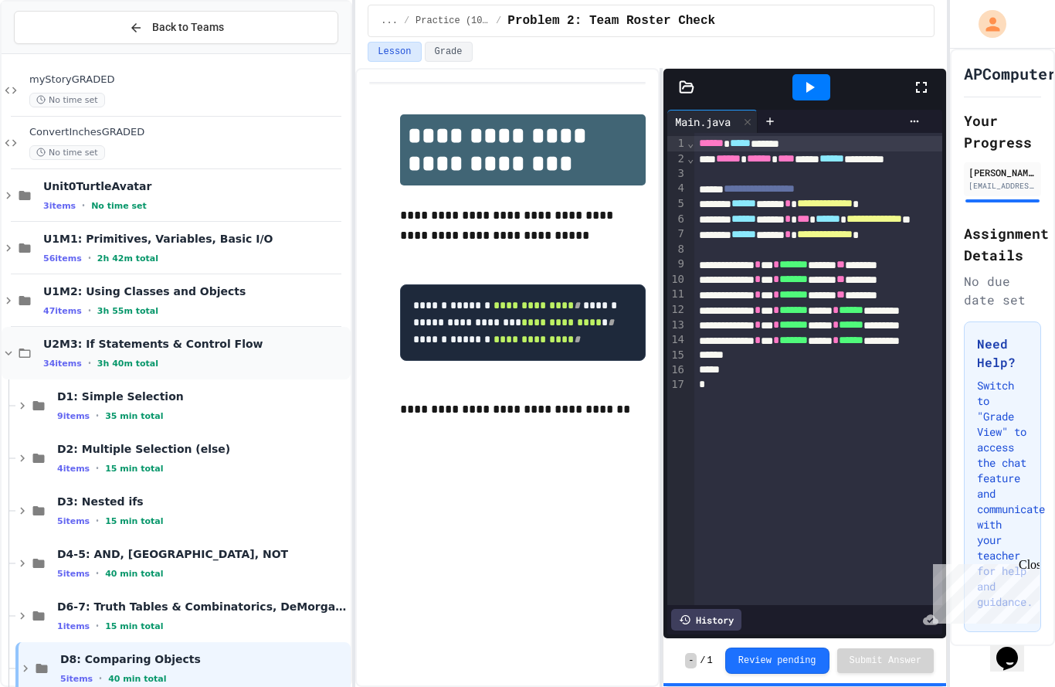
click at [123, 358] on span "3h 40m total" at bounding box center [127, 363] width 61 height 10
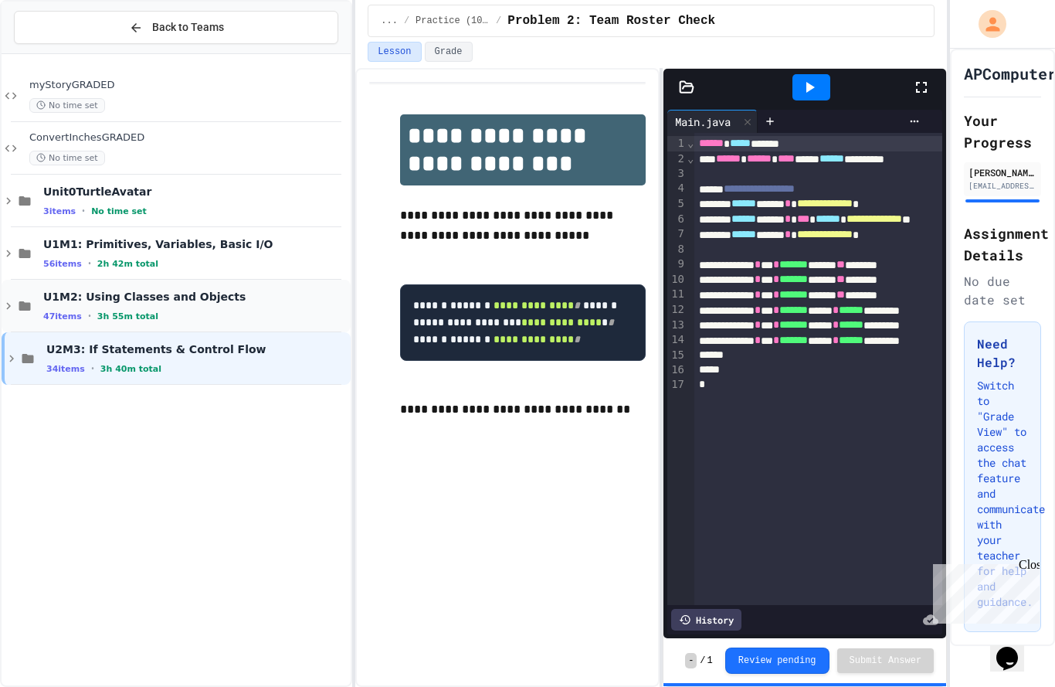
click at [119, 280] on div "U1M2: Using Classes and Objects 47 items • 3h 55m total" at bounding box center [176, 306] width 349 height 53
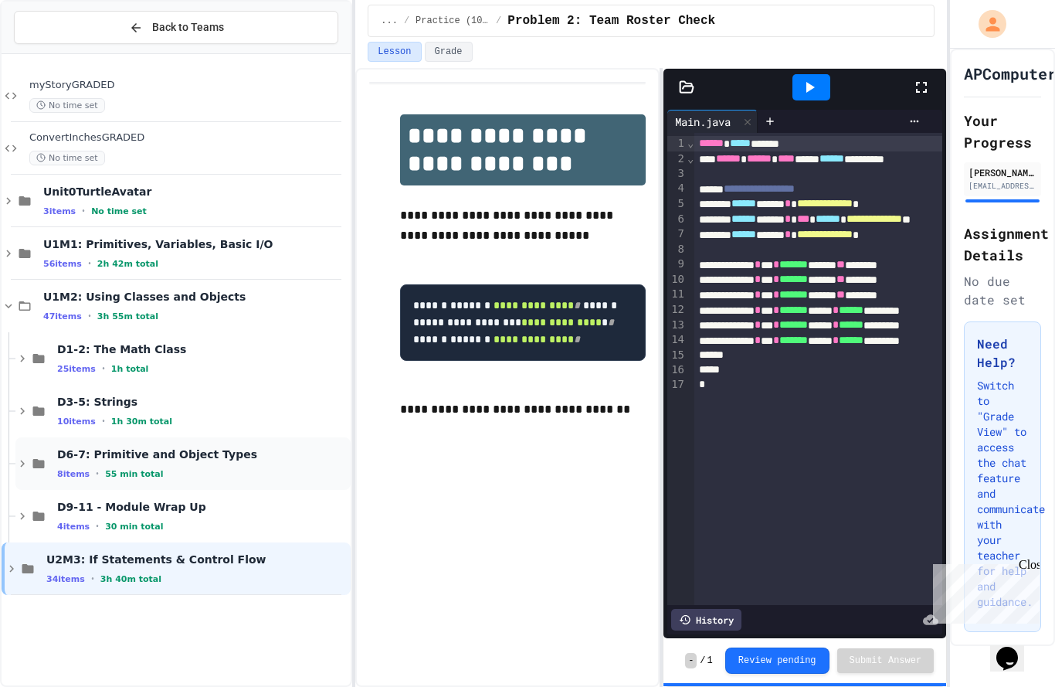
click at [115, 447] on span "D6-7: Primitive and Object Types" at bounding box center [202, 454] width 291 height 14
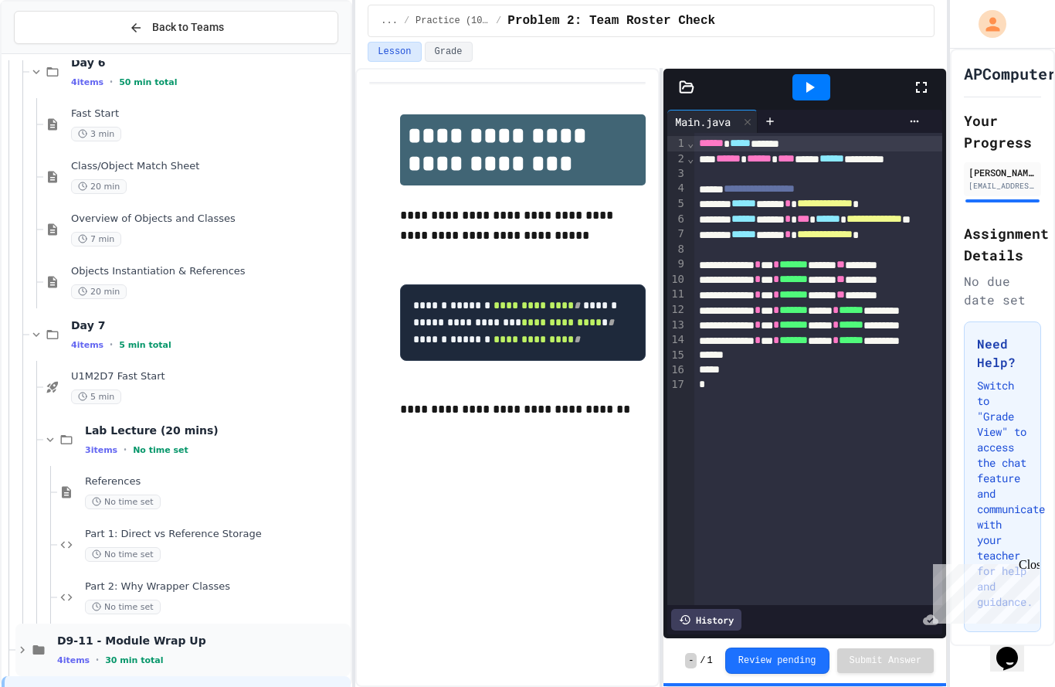
click at [131, 655] on span "30 min total" at bounding box center [134, 660] width 58 height 10
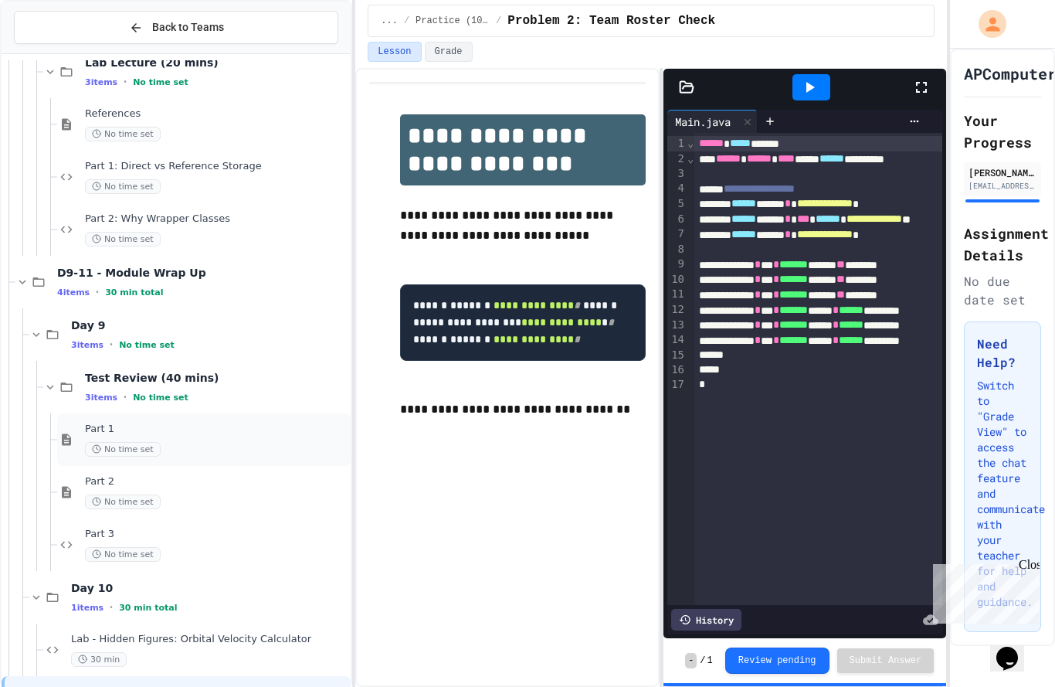
click at [164, 442] on div "No time set" at bounding box center [216, 449] width 263 height 15
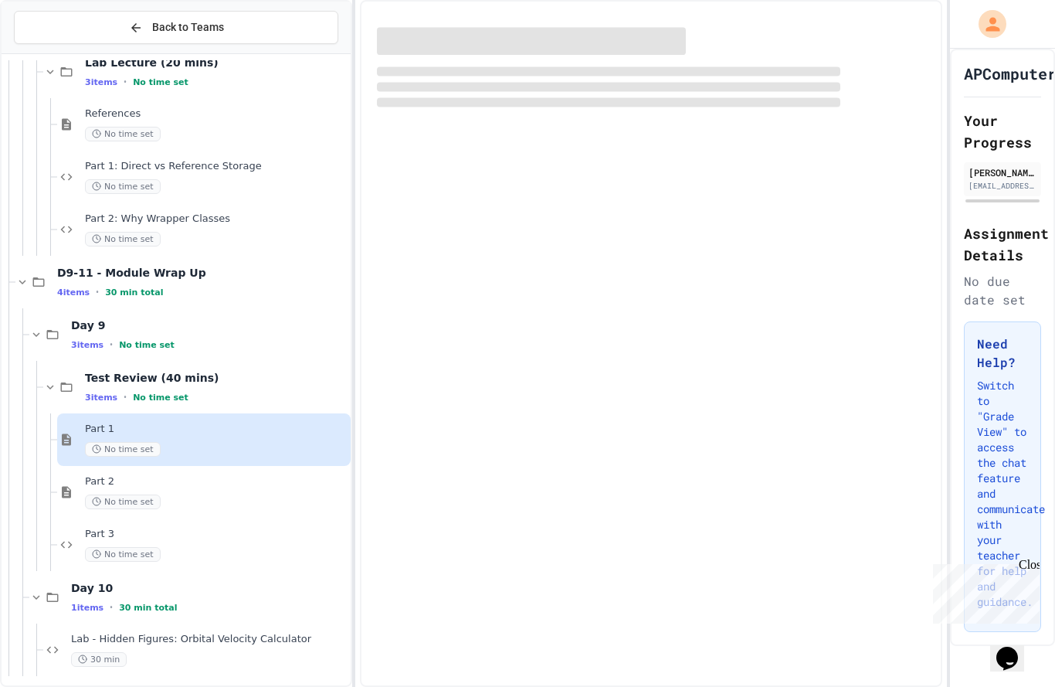
scroll to position [793, 0]
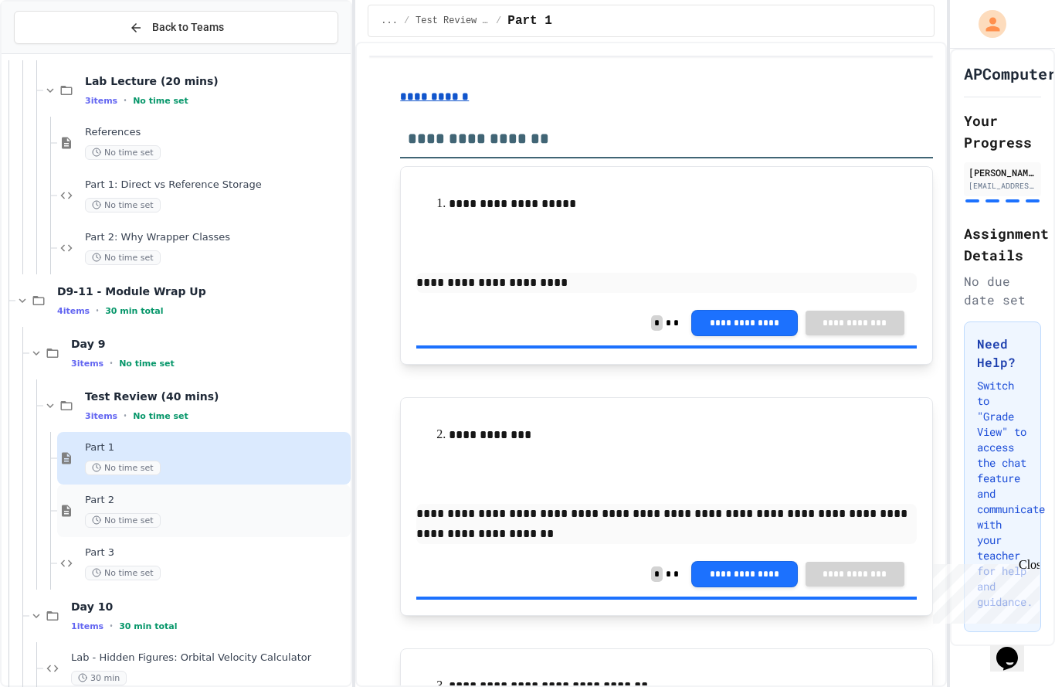
click at [171, 494] on div "Part 2 No time set" at bounding box center [216, 511] width 263 height 34
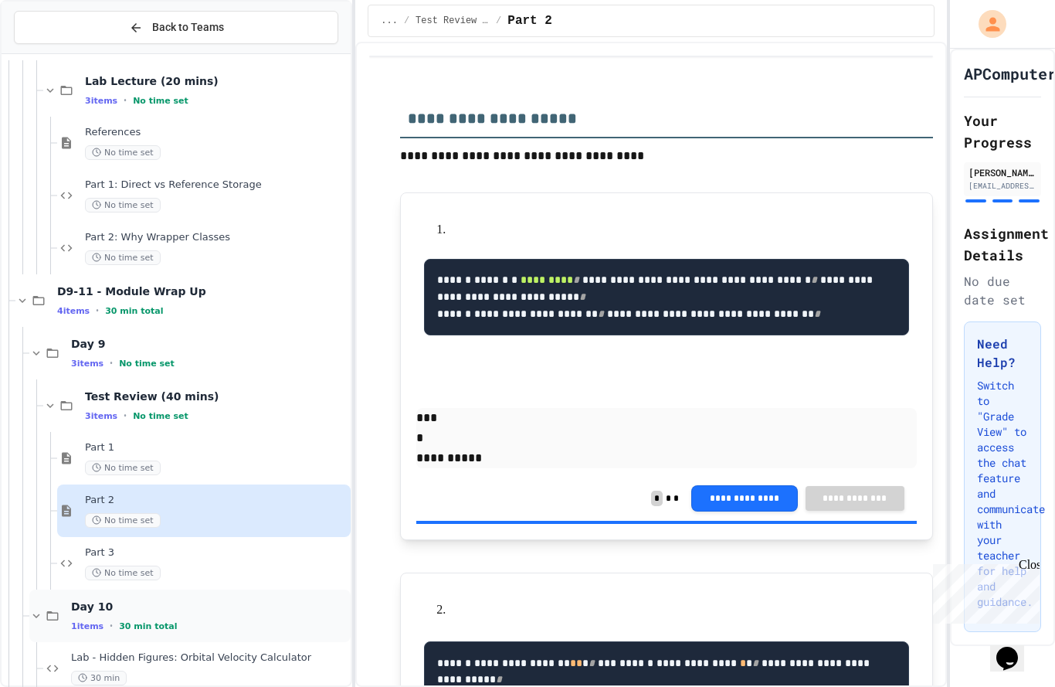
click at [177, 590] on div "Day 10 1 items • 30 min total" at bounding box center [189, 616] width 321 height 53
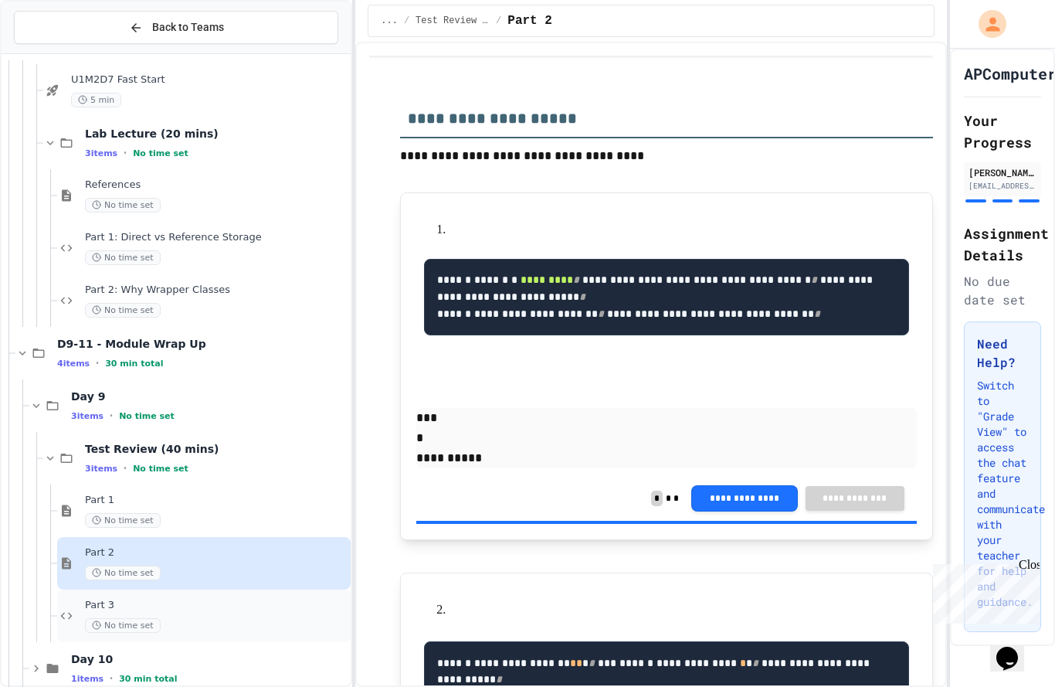
click at [156, 599] on span "Part 3" at bounding box center [216, 605] width 263 height 13
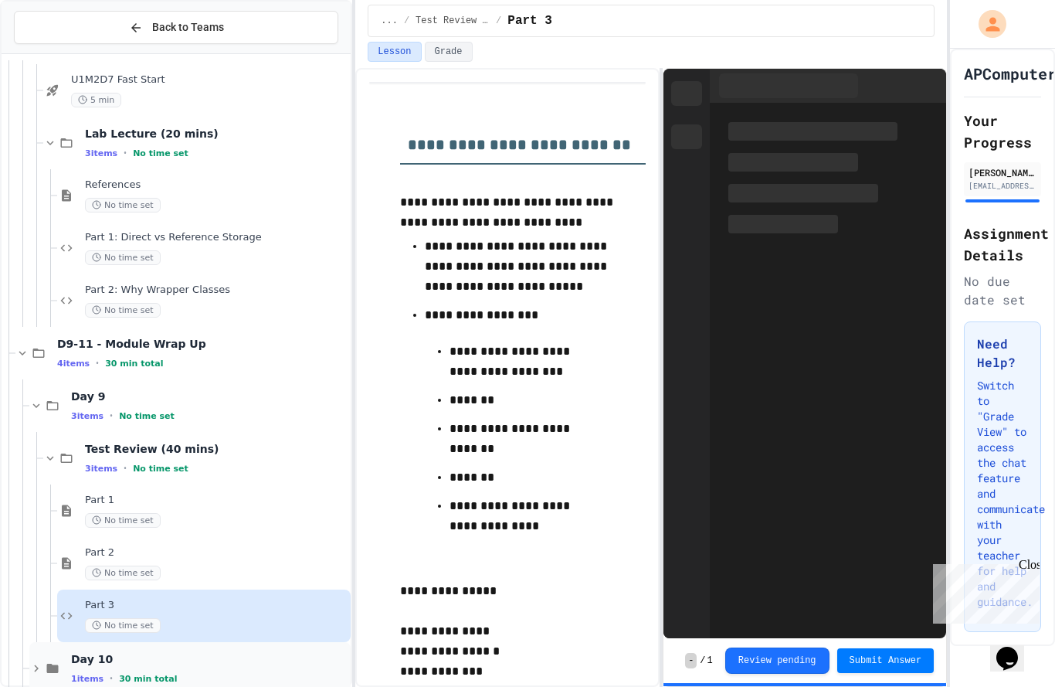
click at [153, 652] on div "Day 10 1 items • 30 min total" at bounding box center [209, 668] width 277 height 32
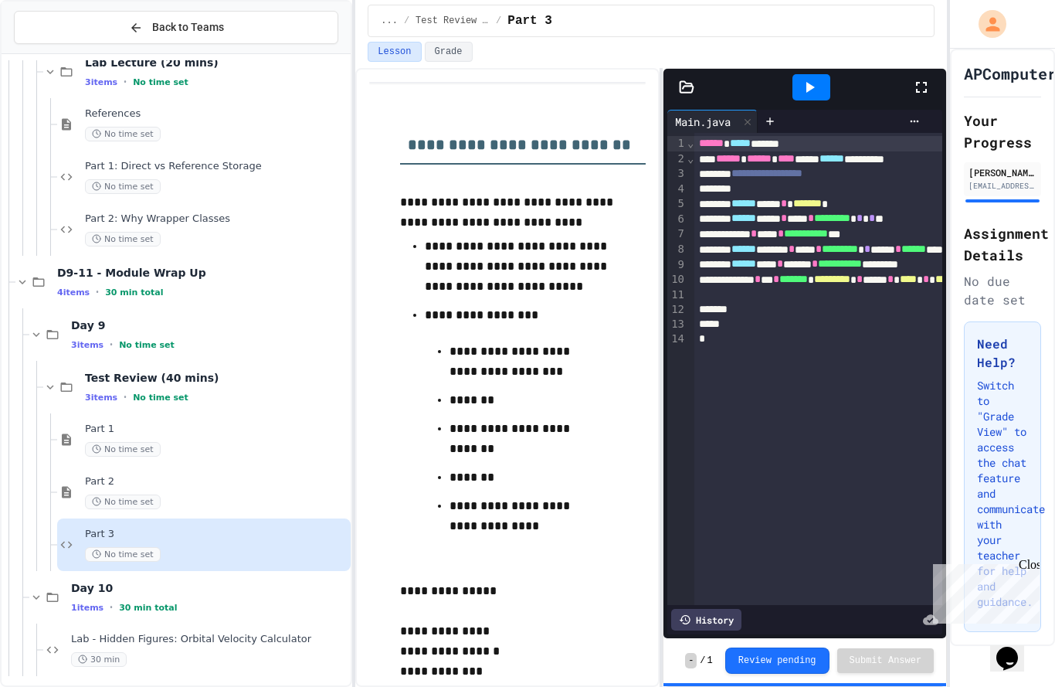
click at [161, 686] on span "U2M3: If Statements & Control Flow" at bounding box center [195, 693] width 304 height 14
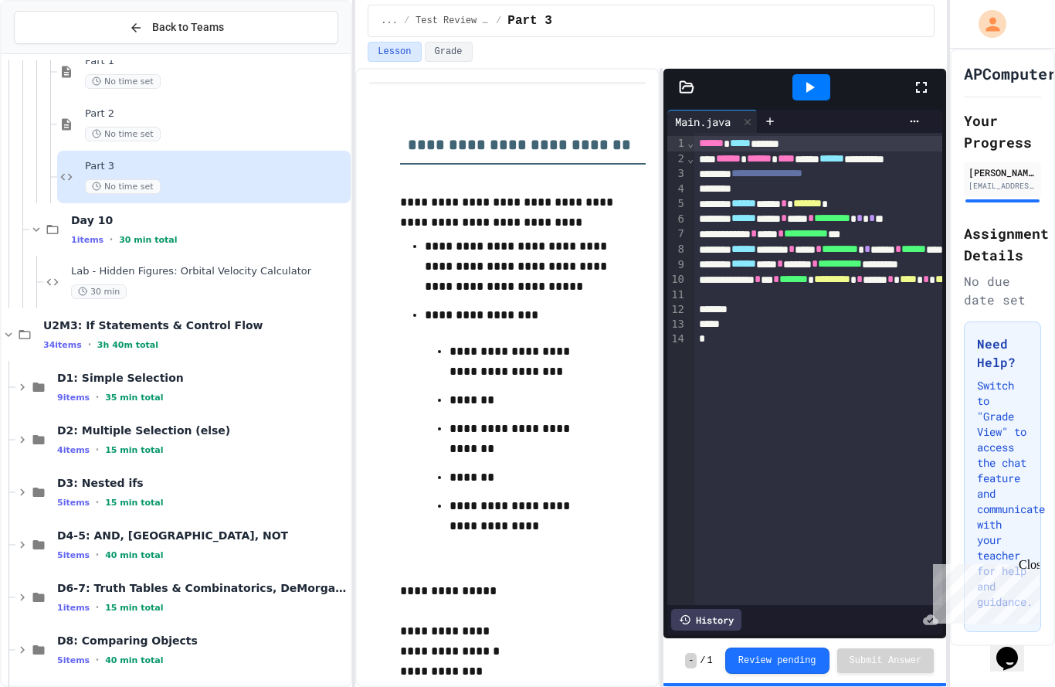
scroll to position [1180, 0]
click at [162, 496] on div "5 items • 15 min total" at bounding box center [202, 502] width 291 height 12
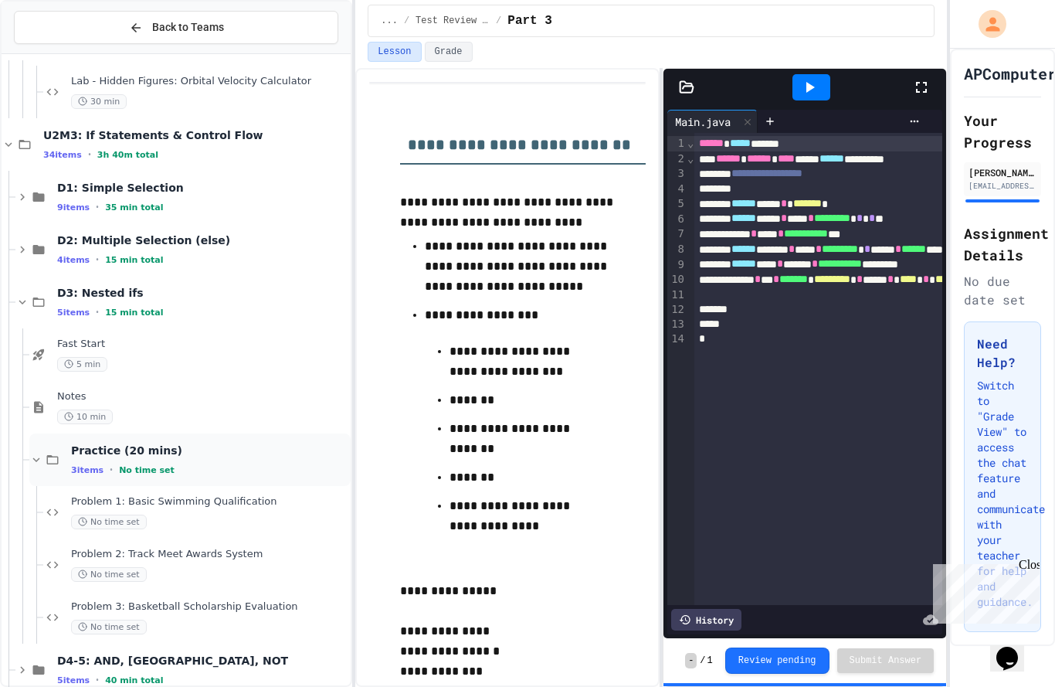
scroll to position [1371, 0]
click at [172, 547] on div "Problem 2: Track Meet Awards System No time set" at bounding box center [209, 564] width 277 height 34
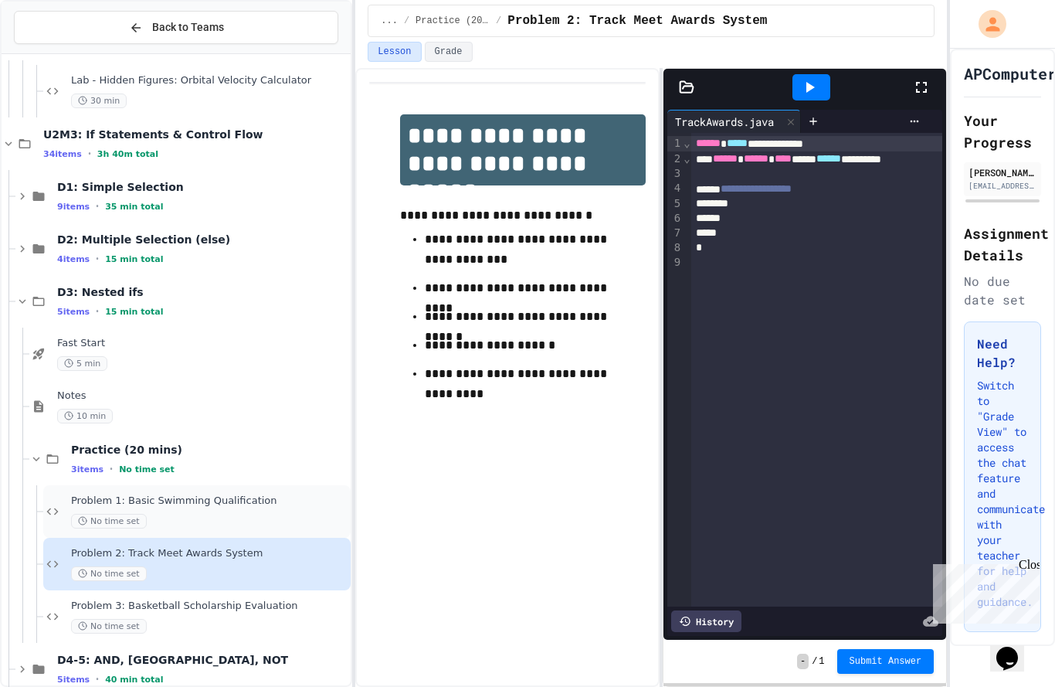
click at [222, 514] on div "No time set" at bounding box center [209, 521] width 277 height 15
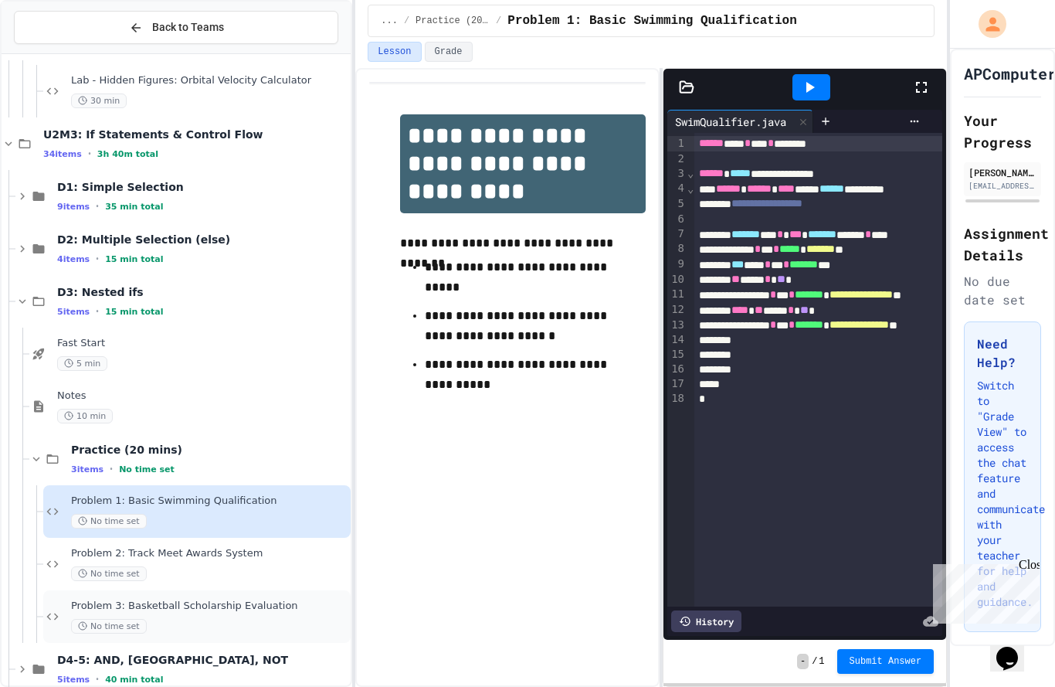
click at [219, 619] on div "No time set" at bounding box center [209, 626] width 277 height 15
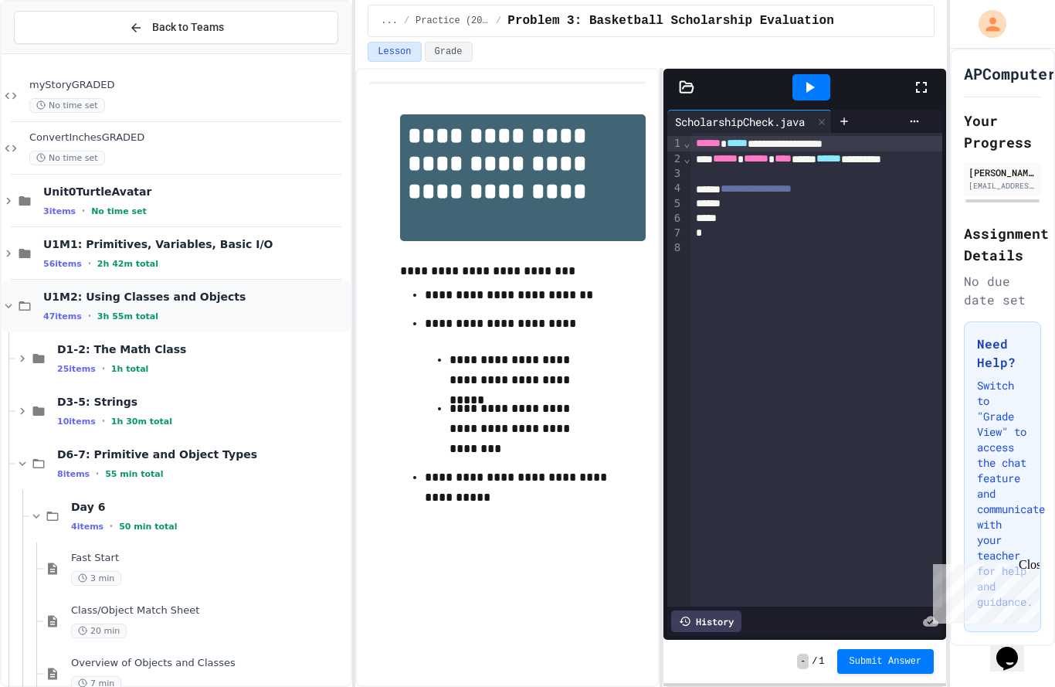
click at [37, 280] on div "U1M2: Using Classes and Objects 47 items • 3h 55m total" at bounding box center [176, 306] width 349 height 53
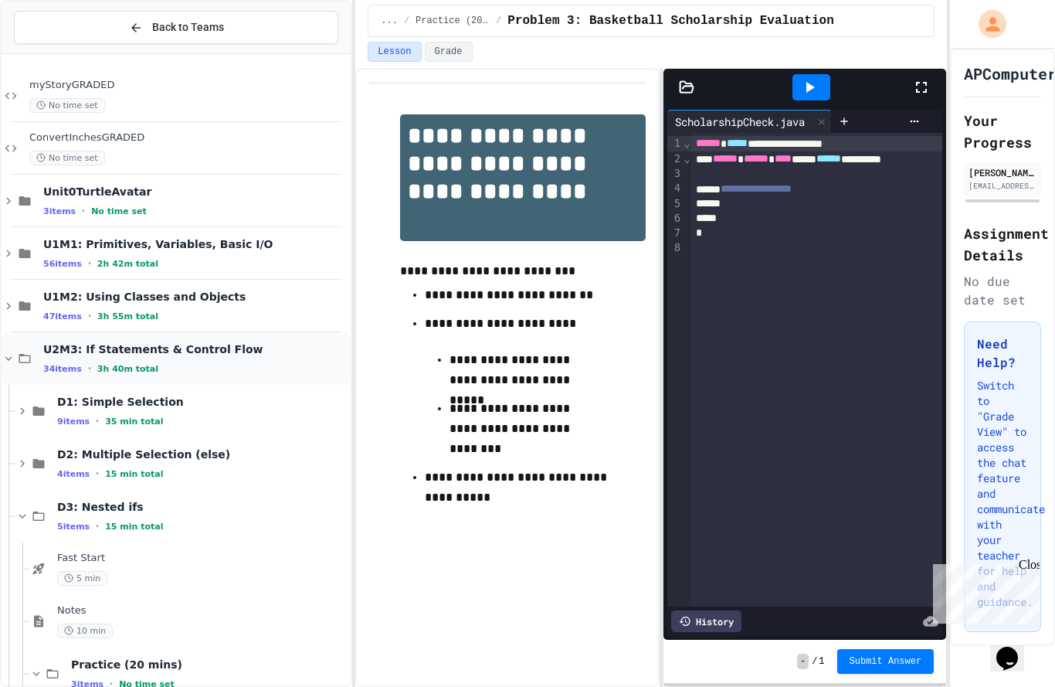
click at [42, 332] on div "U2M3: If Statements & Control Flow 34 items • 3h 40m total" at bounding box center [176, 358] width 349 height 53
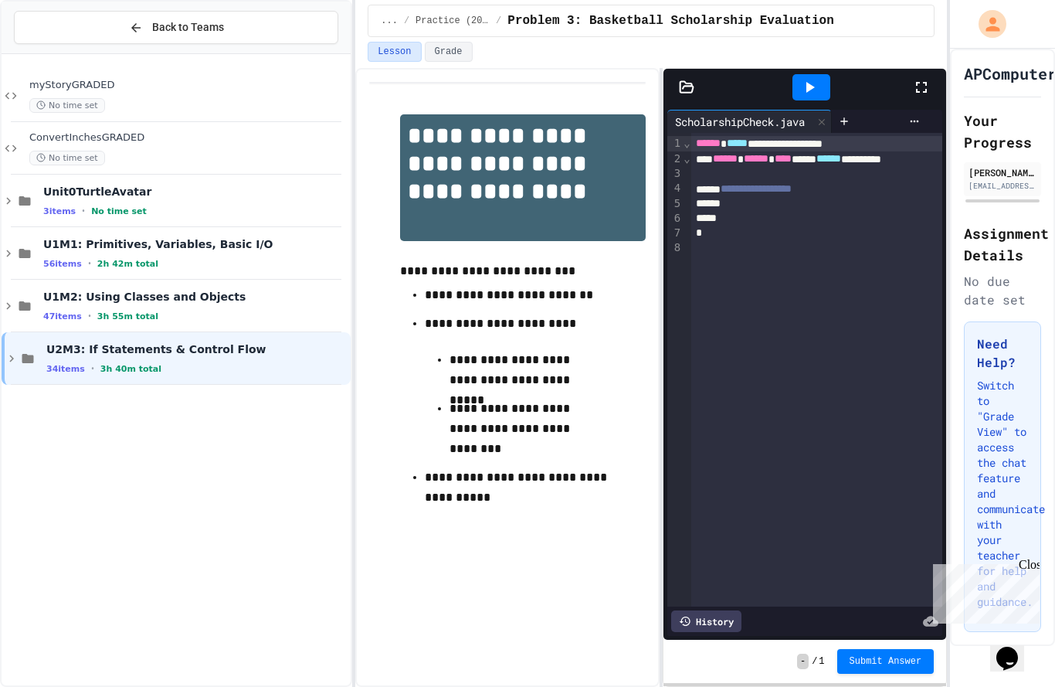
click at [59, 430] on div "myStoryGRADED No time set ConvertInchesGRADED No time set Unit0TurtleAvatar 3 i…" at bounding box center [176, 399] width 349 height 678
click at [25, 246] on icon at bounding box center [24, 253] width 19 height 14
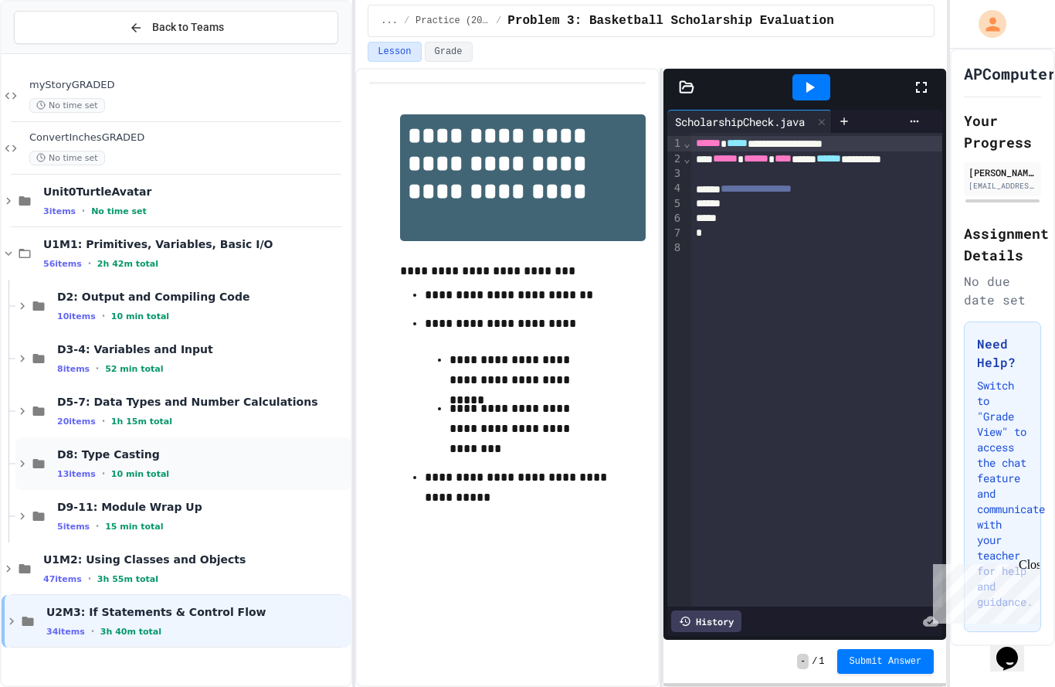
click at [59, 447] on div "D8: Type Casting 13 items • 10 min total" at bounding box center [202, 463] width 291 height 32
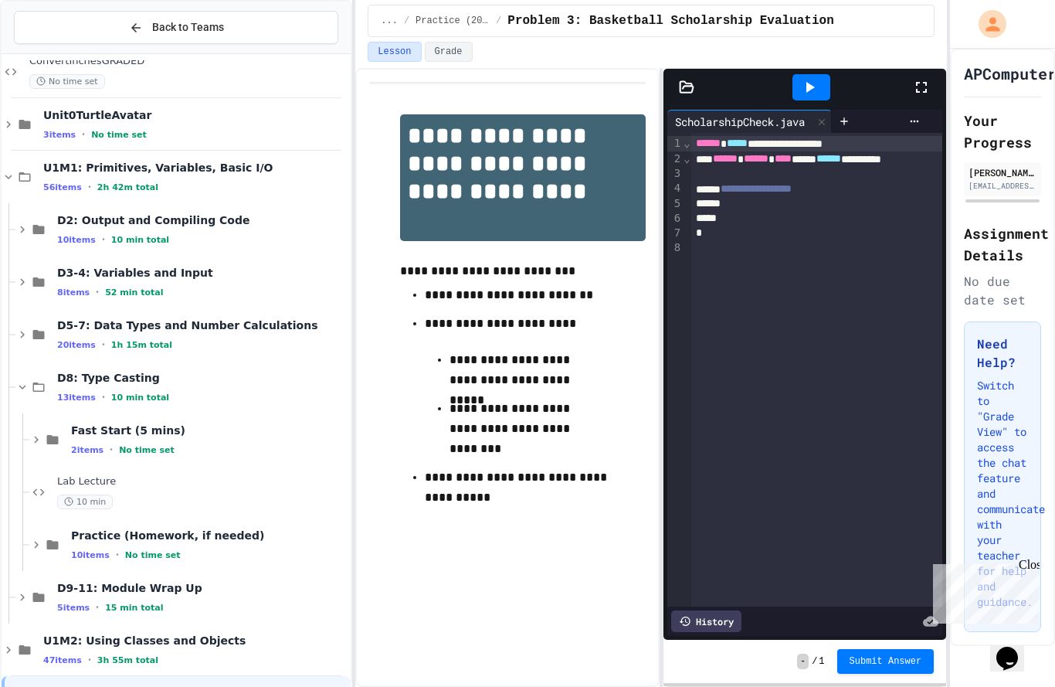
scroll to position [76, 0]
click at [55, 538] on icon at bounding box center [52, 545] width 19 height 14
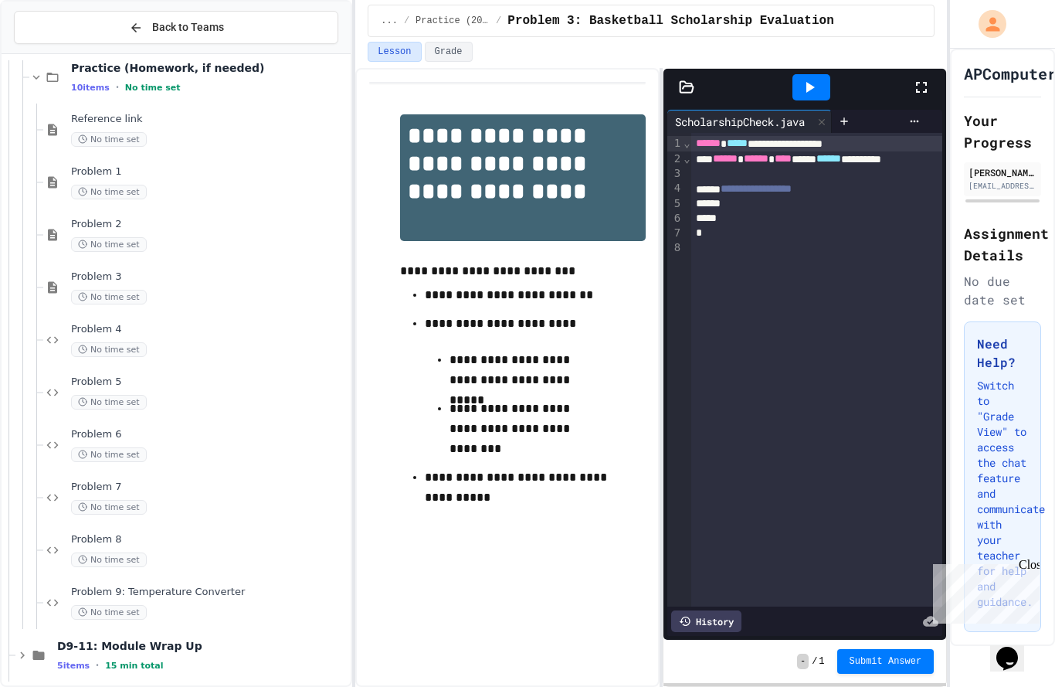
scroll to position [543, 0]
click at [76, 166] on span "Problem 1" at bounding box center [209, 172] width 277 height 13
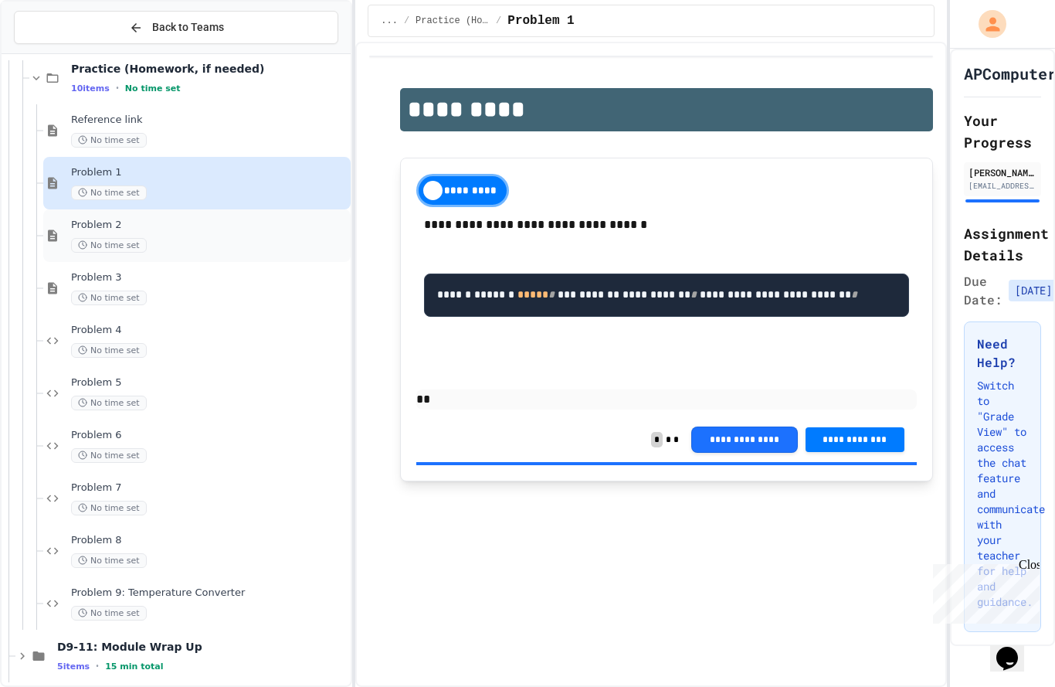
click at [88, 238] on span "No time set" at bounding box center [109, 245] width 76 height 15
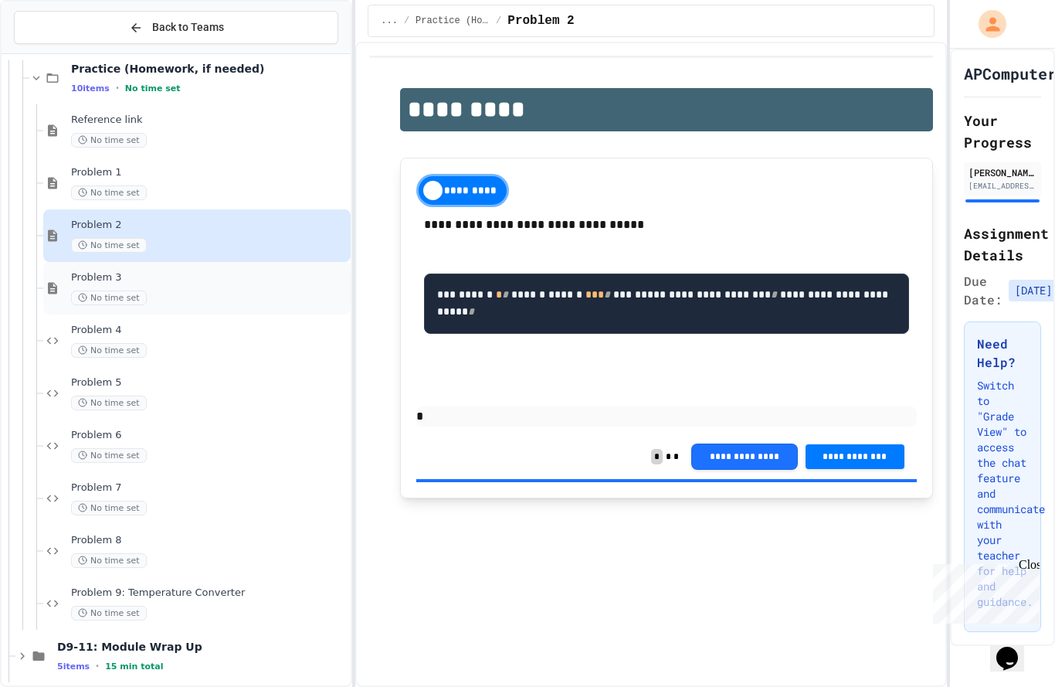
click at [101, 262] on div "Problem 3 No time set" at bounding box center [196, 288] width 307 height 53
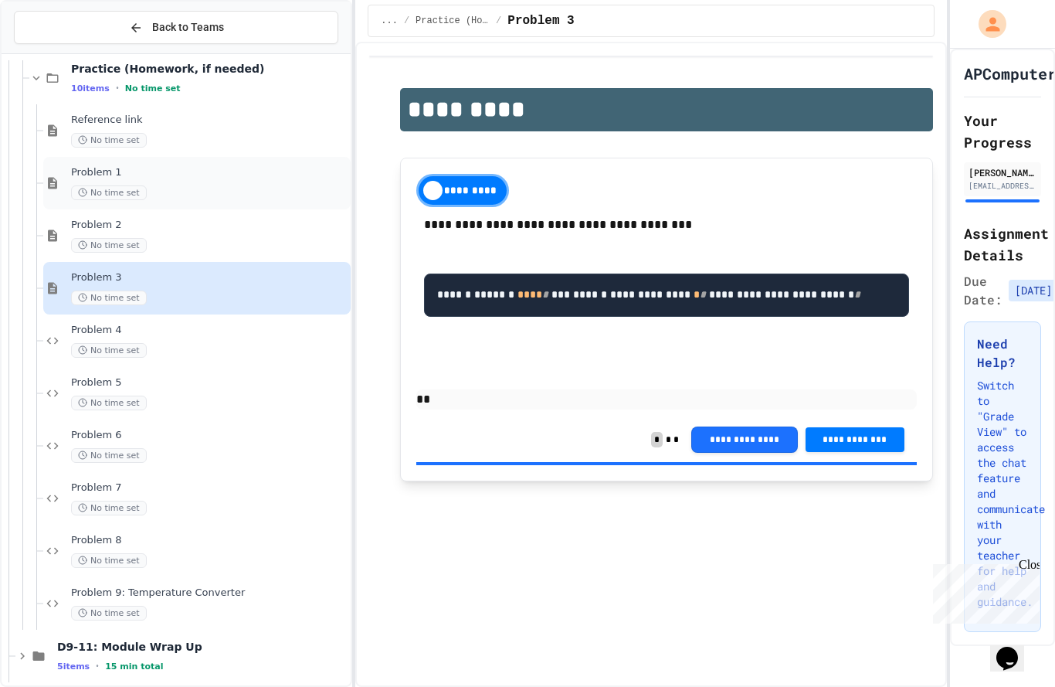
click at [76, 166] on div "Problem 1 No time set" at bounding box center [209, 183] width 277 height 34
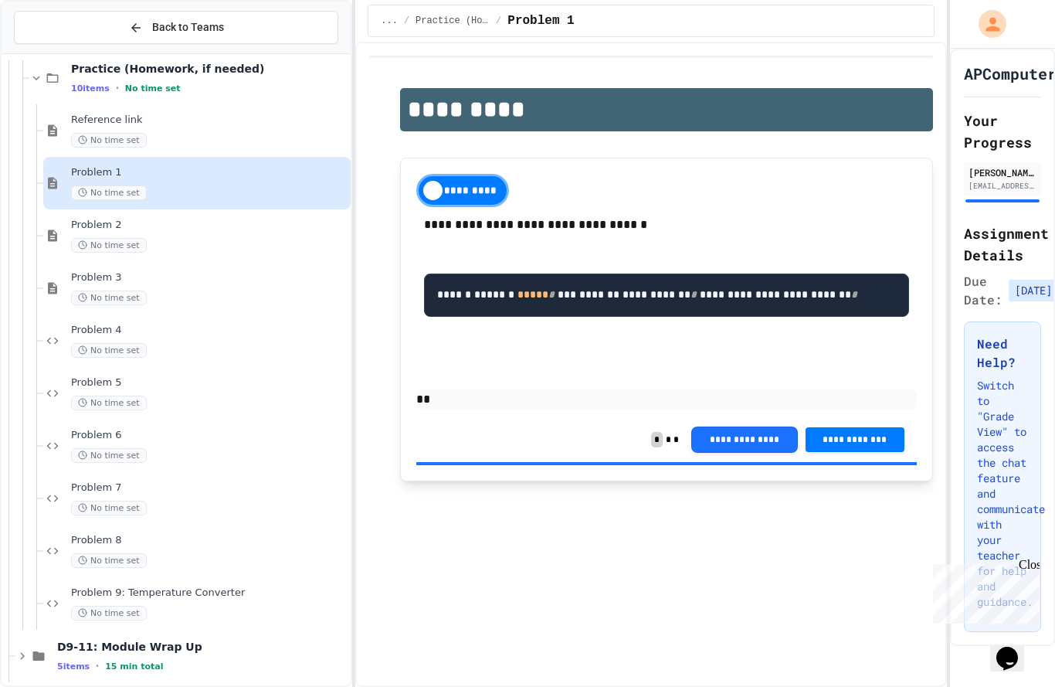
click at [871, 433] on span "**********" at bounding box center [855, 439] width 74 height 12
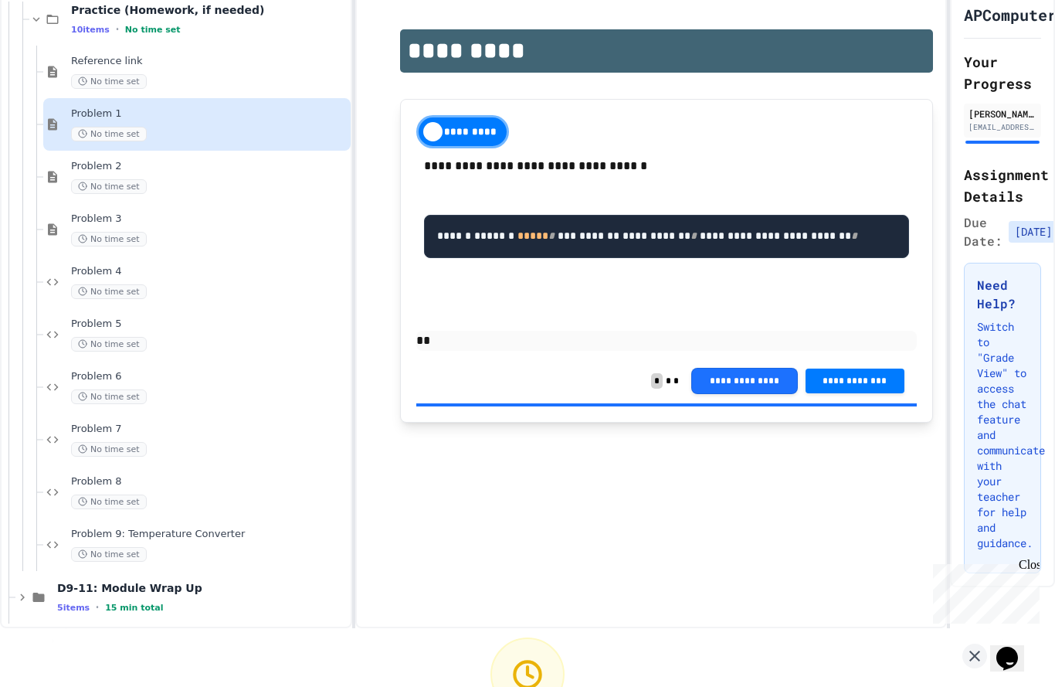
click at [973, 647] on icon at bounding box center [975, 656] width 19 height 19
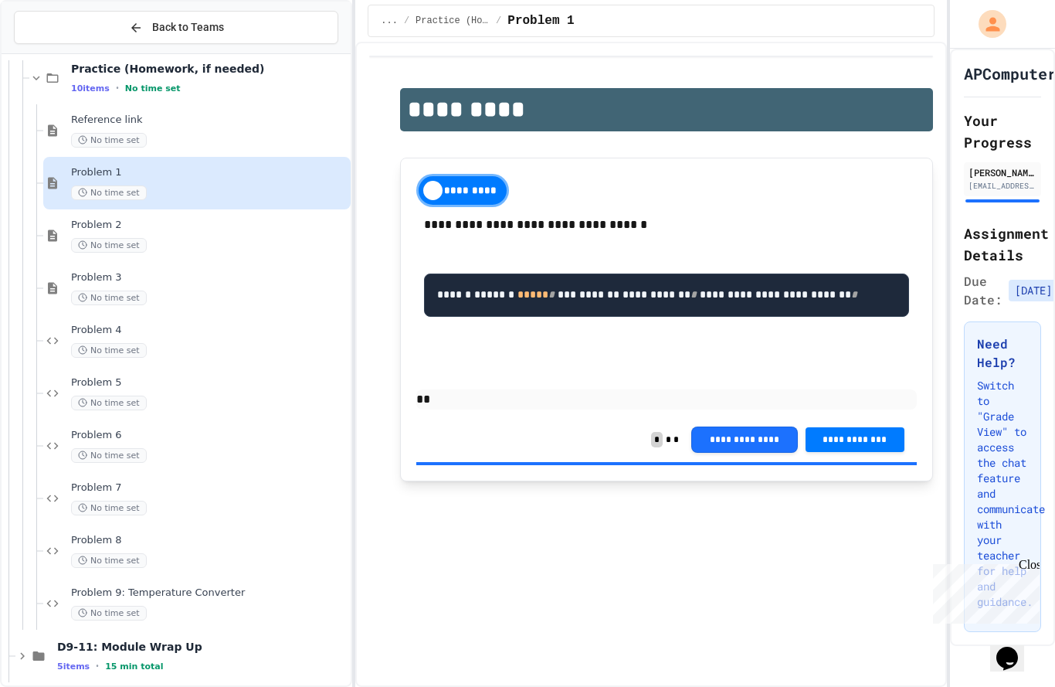
click at [110, 157] on div "Problem 1 No time set" at bounding box center [196, 183] width 307 height 53
click at [100, 209] on div "Problem 2 No time set" at bounding box center [196, 235] width 307 height 53
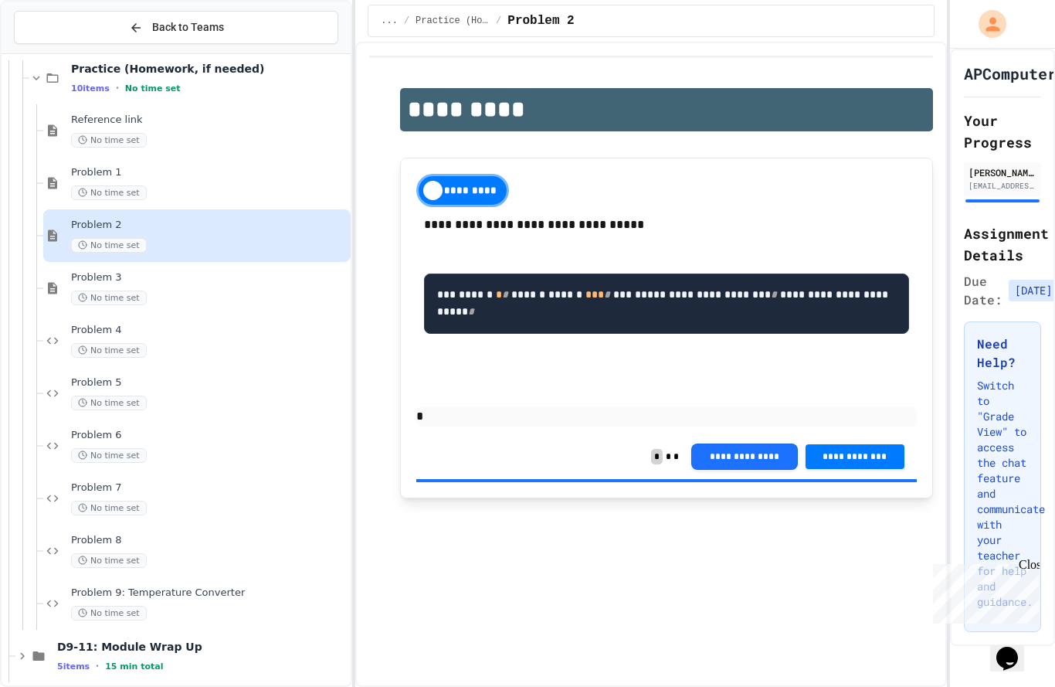
click at [871, 450] on span "**********" at bounding box center [855, 456] width 74 height 12
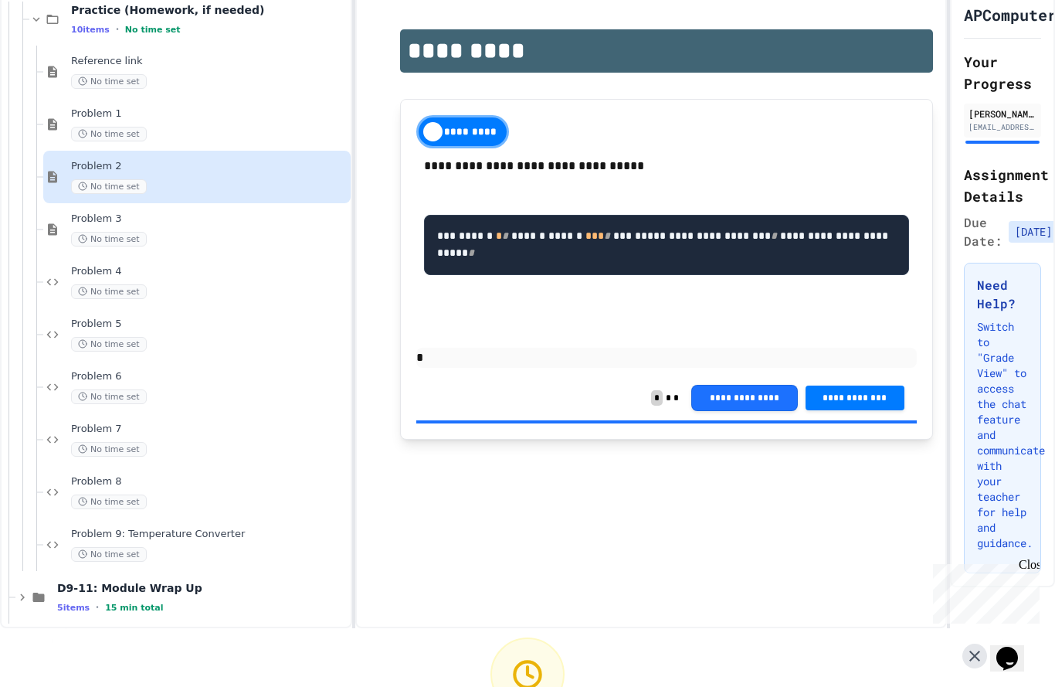
click at [964, 644] on button at bounding box center [975, 656] width 25 height 25
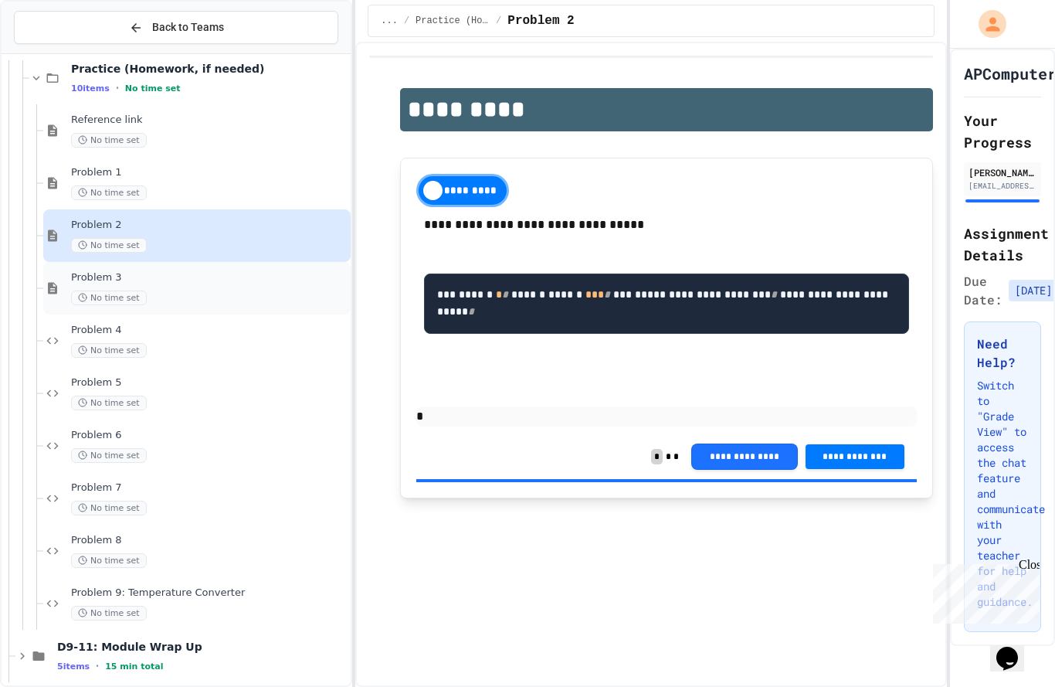
click at [83, 271] on div "Problem 3 No time set" at bounding box center [209, 288] width 277 height 34
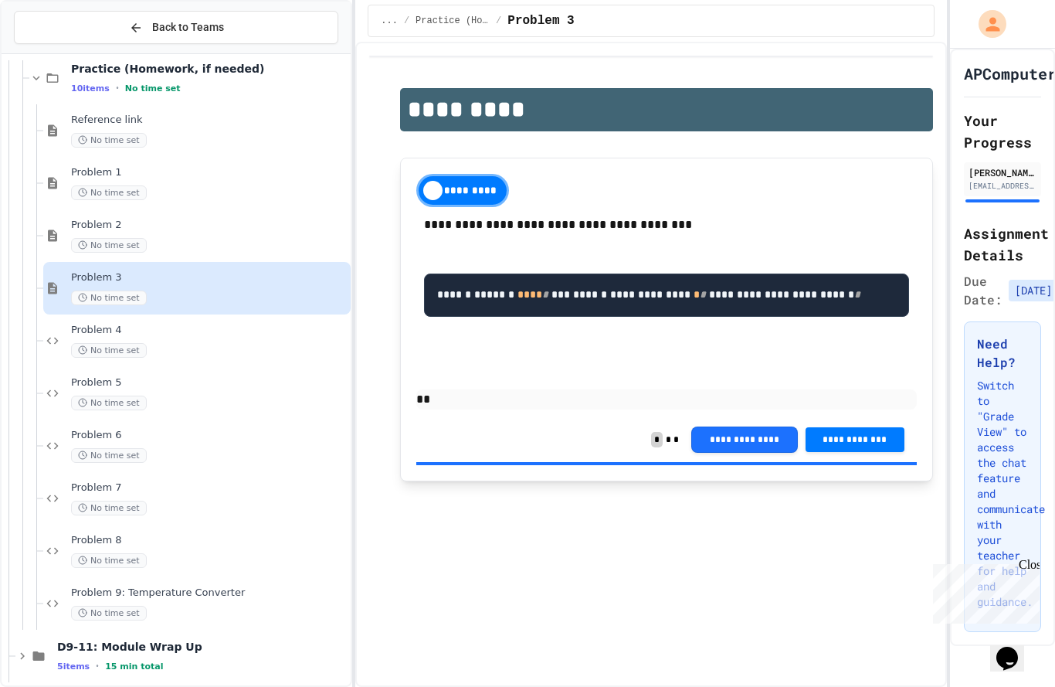
click at [875, 427] on button "**********" at bounding box center [855, 439] width 99 height 25
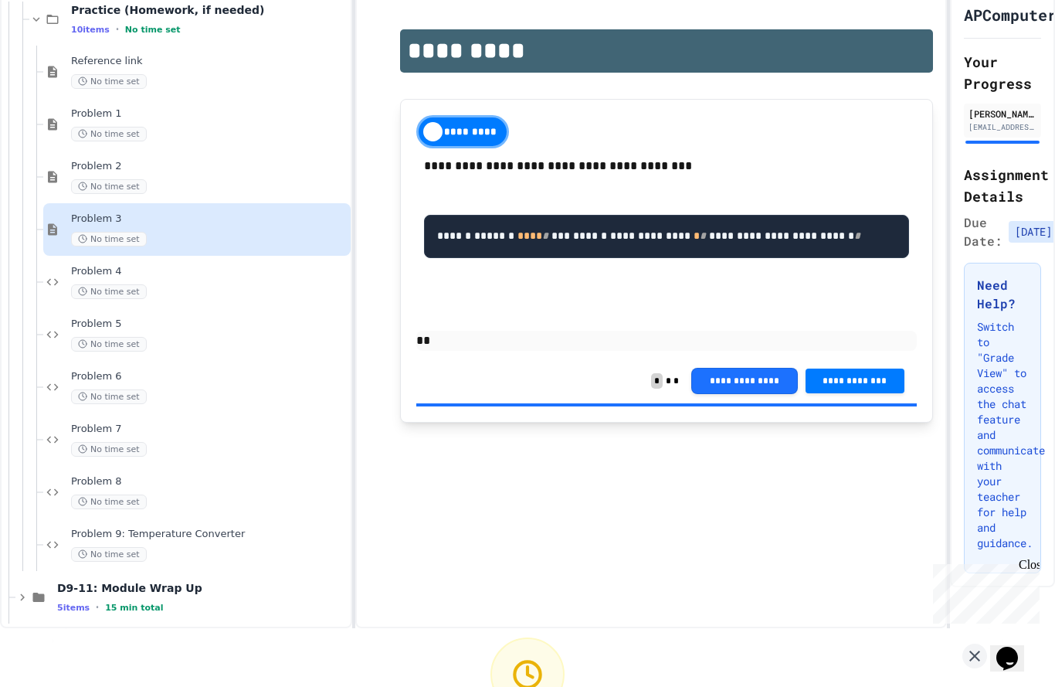
click at [972, 647] on icon at bounding box center [975, 656] width 19 height 19
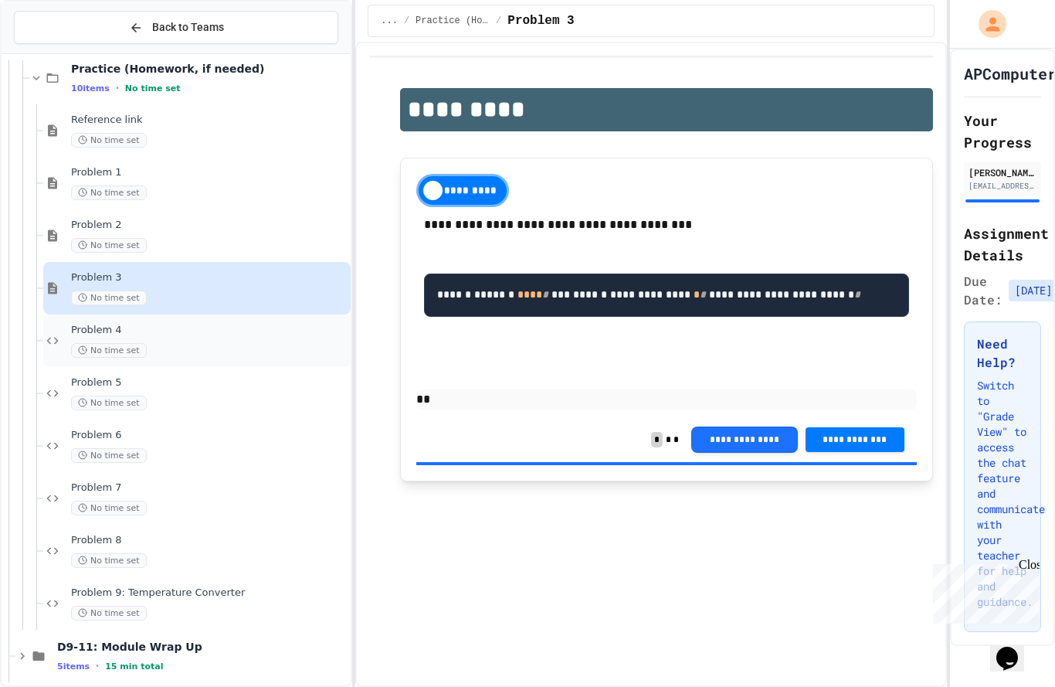
click at [92, 324] on div "Problem 4 No time set" at bounding box center [209, 341] width 277 height 34
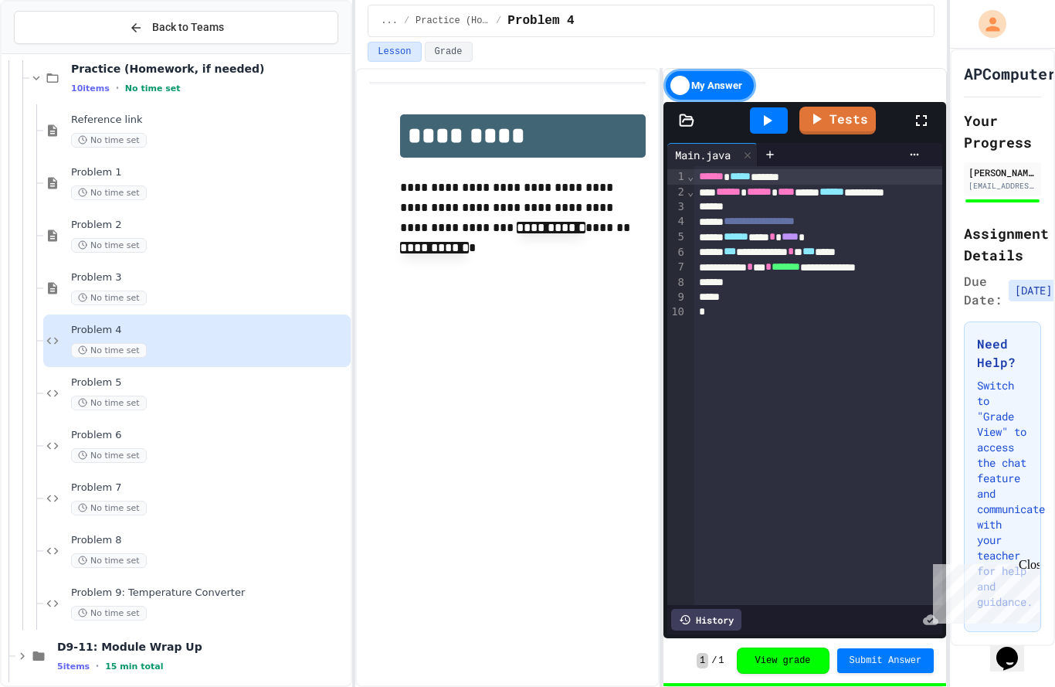
click at [93, 314] on div "Problem 4 No time set" at bounding box center [196, 340] width 307 height 53
click at [79, 376] on div "Problem 5 No time set" at bounding box center [209, 393] width 277 height 34
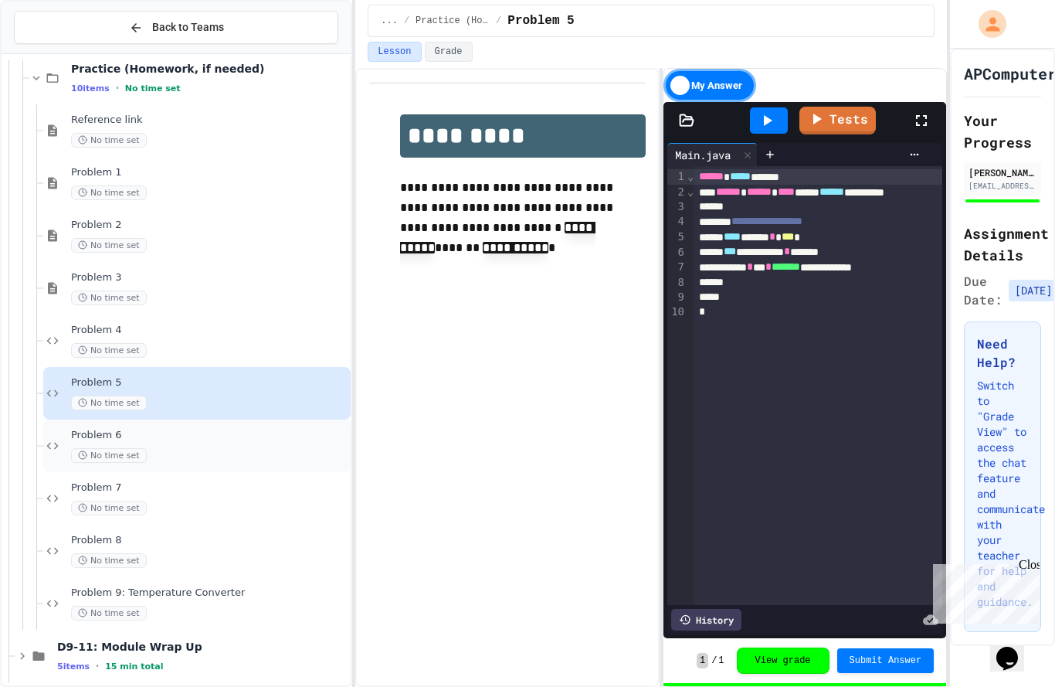
click at [125, 429] on span "Problem 6" at bounding box center [209, 435] width 277 height 13
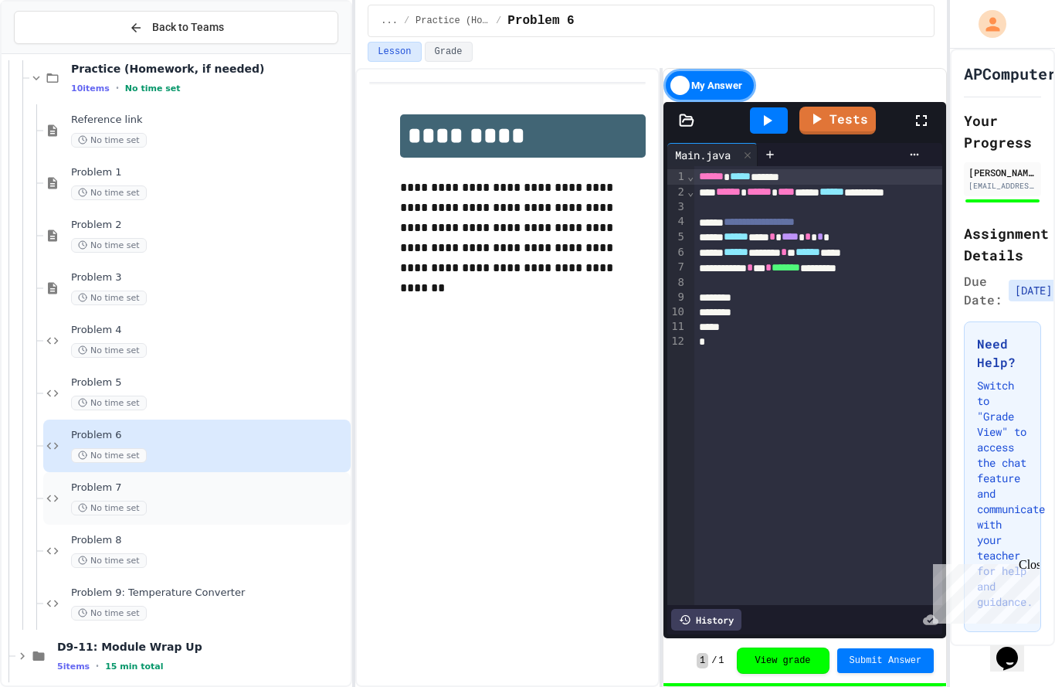
click at [79, 481] on span "Problem 7" at bounding box center [209, 487] width 277 height 13
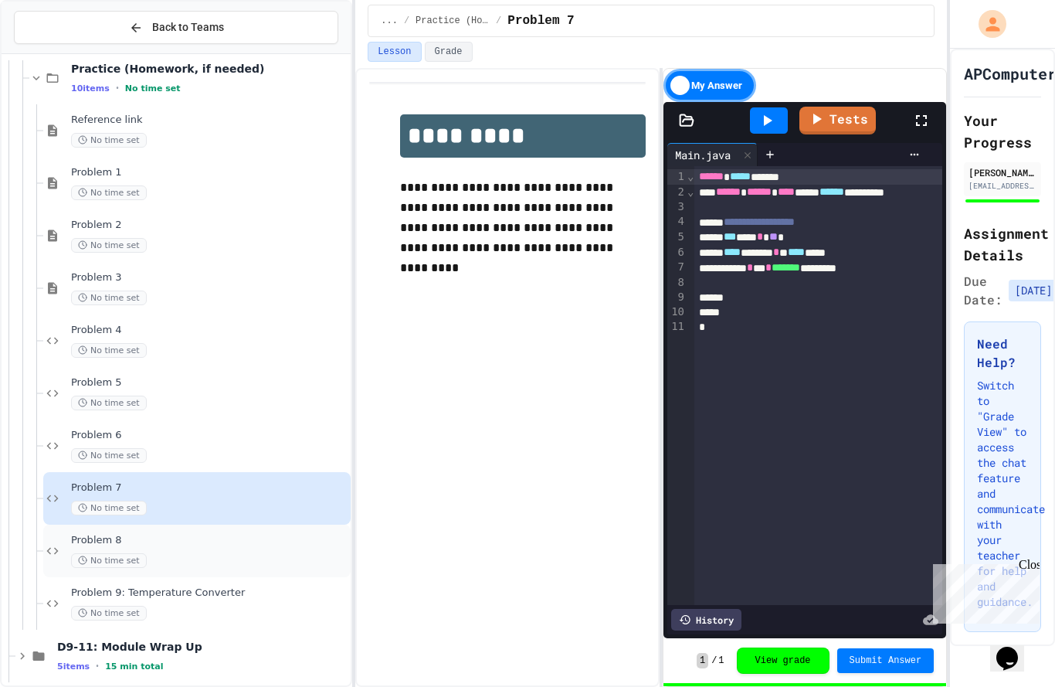
click at [168, 534] on div "Problem 8 No time set" at bounding box center [209, 551] width 277 height 34
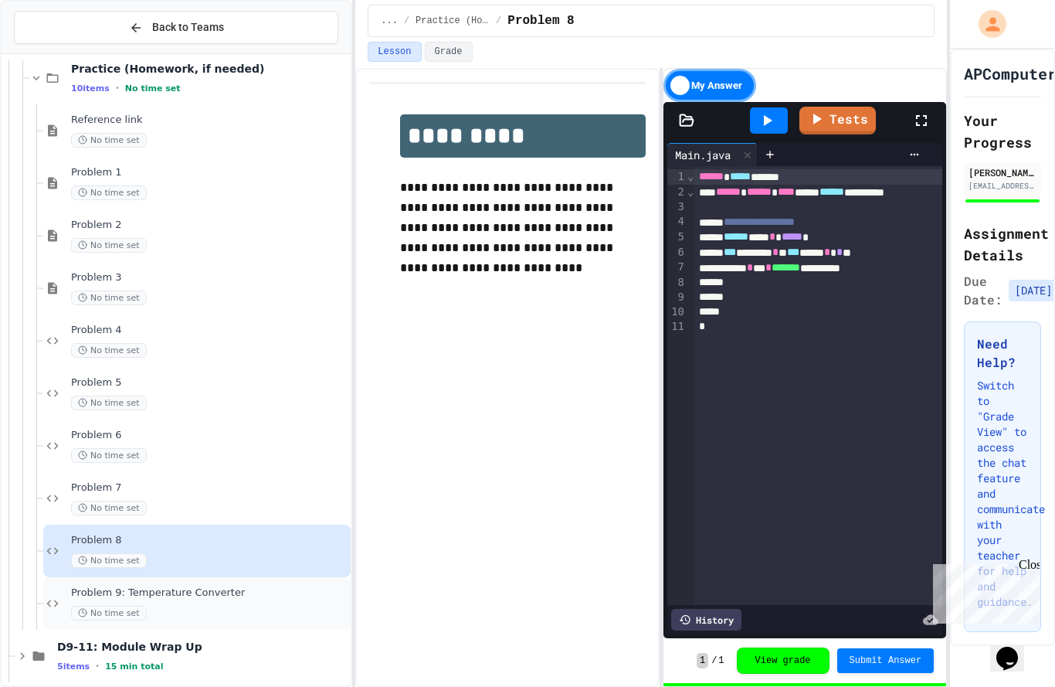
click at [189, 577] on div "Problem 9: Temperature Converter No time set" at bounding box center [196, 603] width 307 height 53
